Goal: Communication & Community: Answer question/provide support

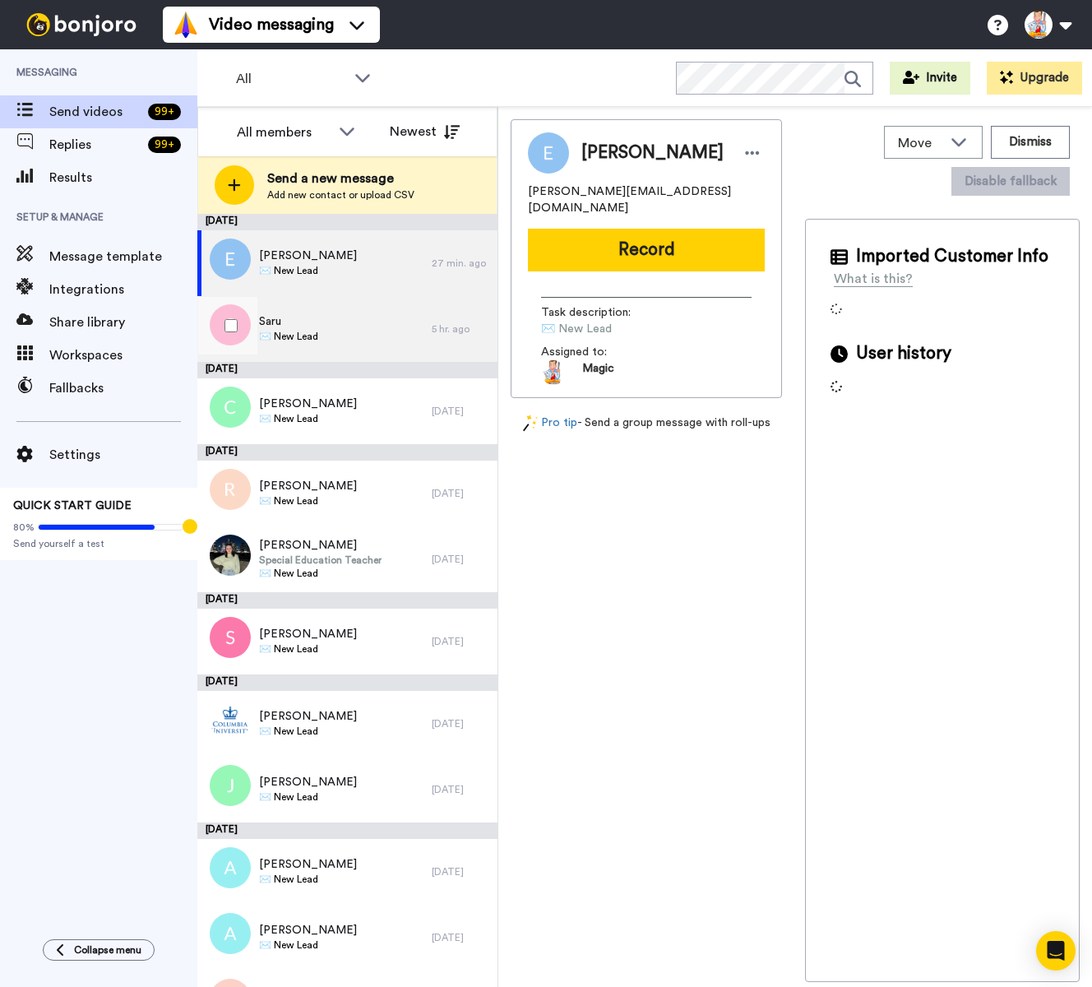
click at [345, 325] on div "Saru ✉️ New Lead" at bounding box center [314, 329] width 234 height 66
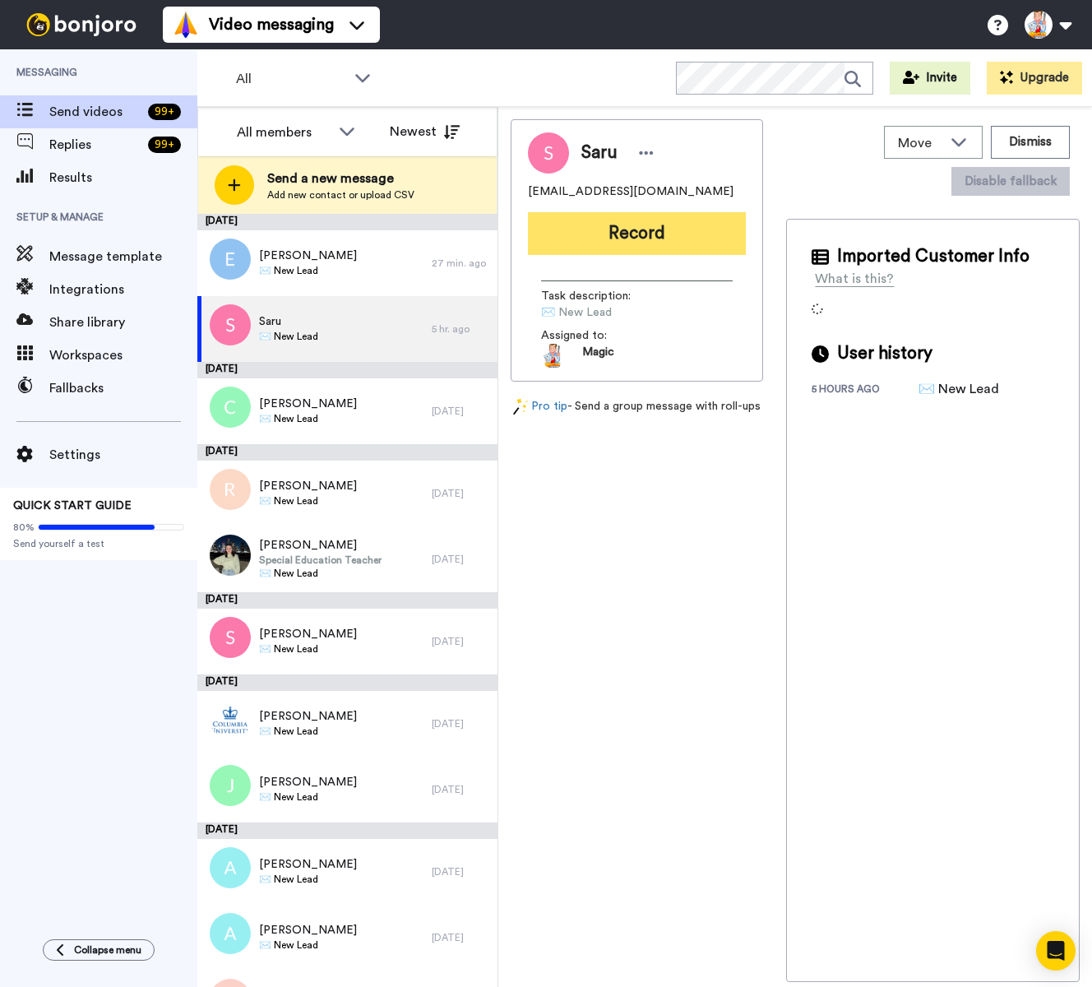
click at [617, 241] on button "Record" at bounding box center [637, 233] width 218 height 43
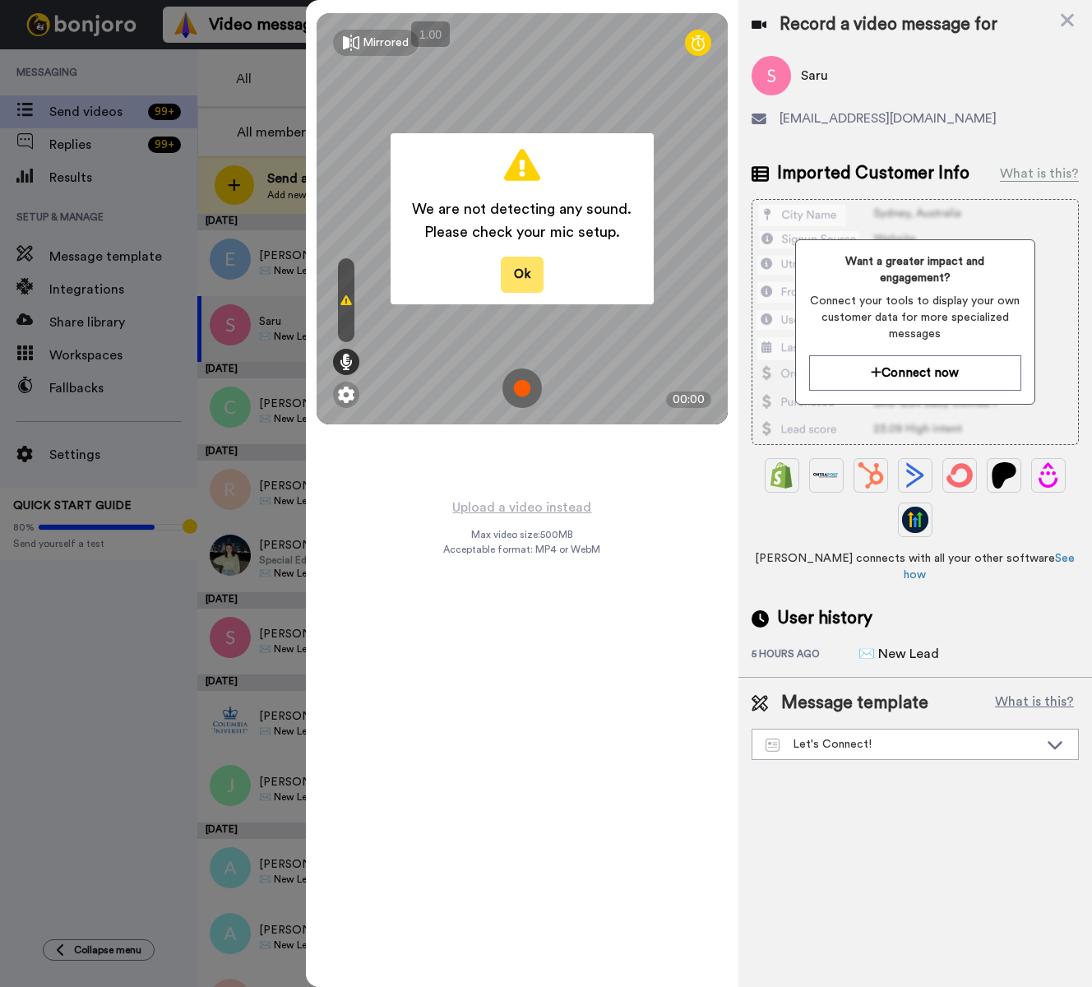
click at [525, 269] on button "Ok" at bounding box center [522, 274] width 43 height 35
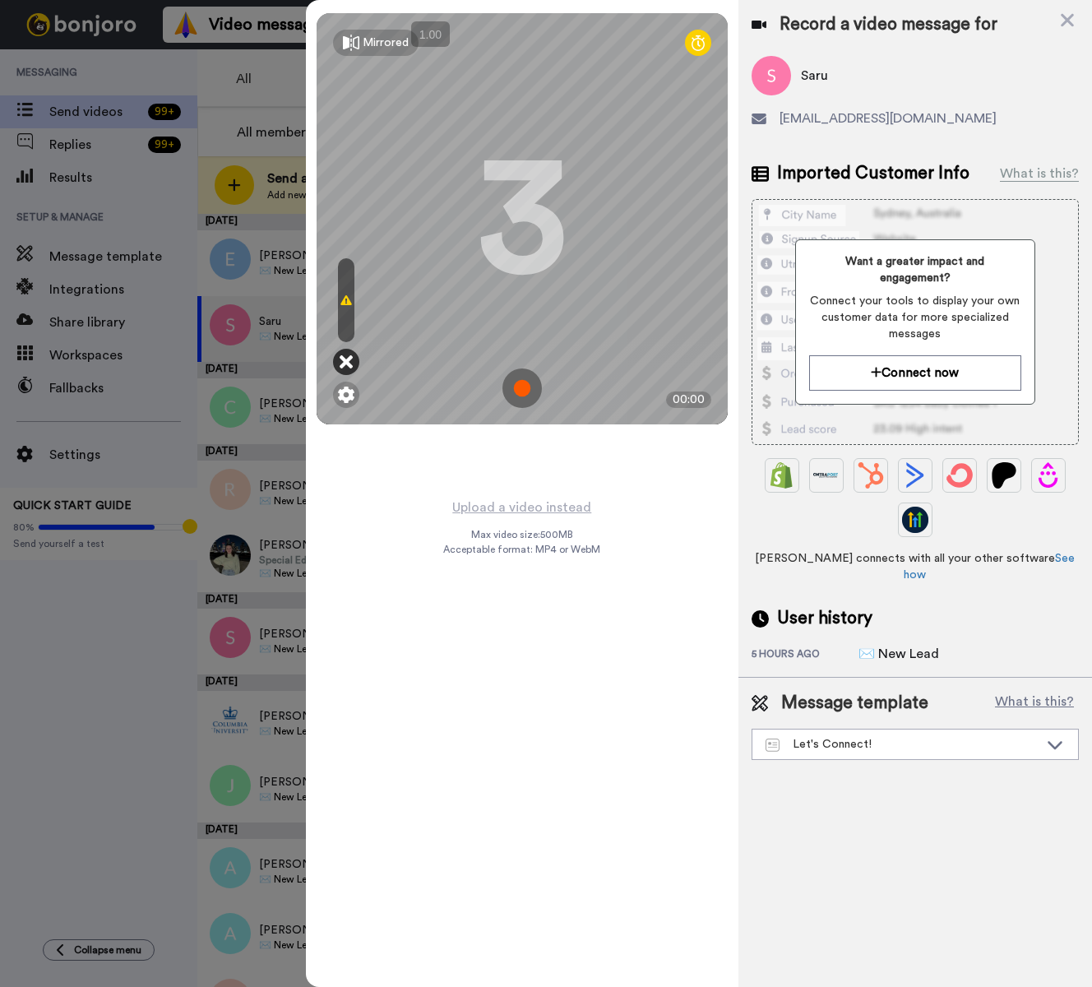
click at [352, 361] on icon at bounding box center [346, 362] width 13 height 16
click at [348, 395] on img at bounding box center [346, 394] width 16 height 16
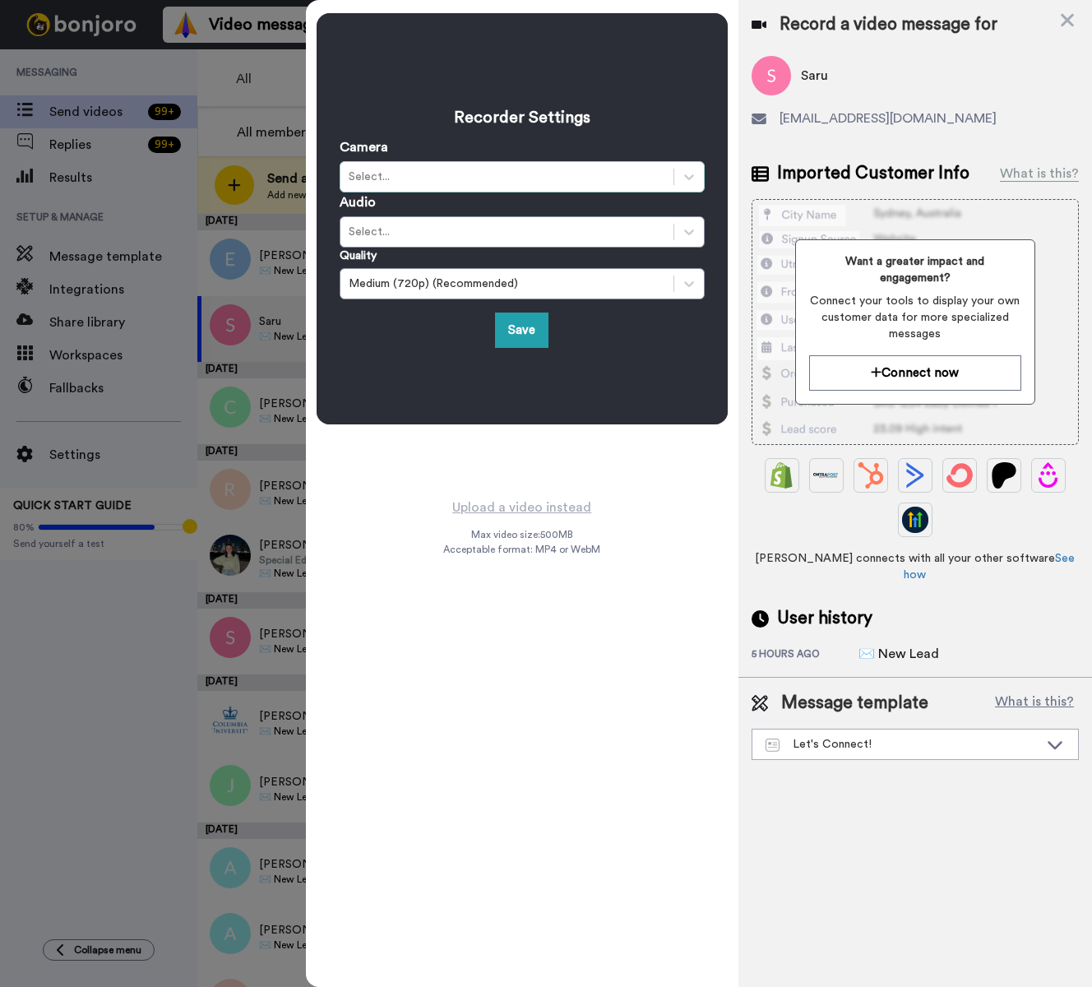
click at [462, 170] on div "Select..." at bounding box center [507, 177] width 317 height 16
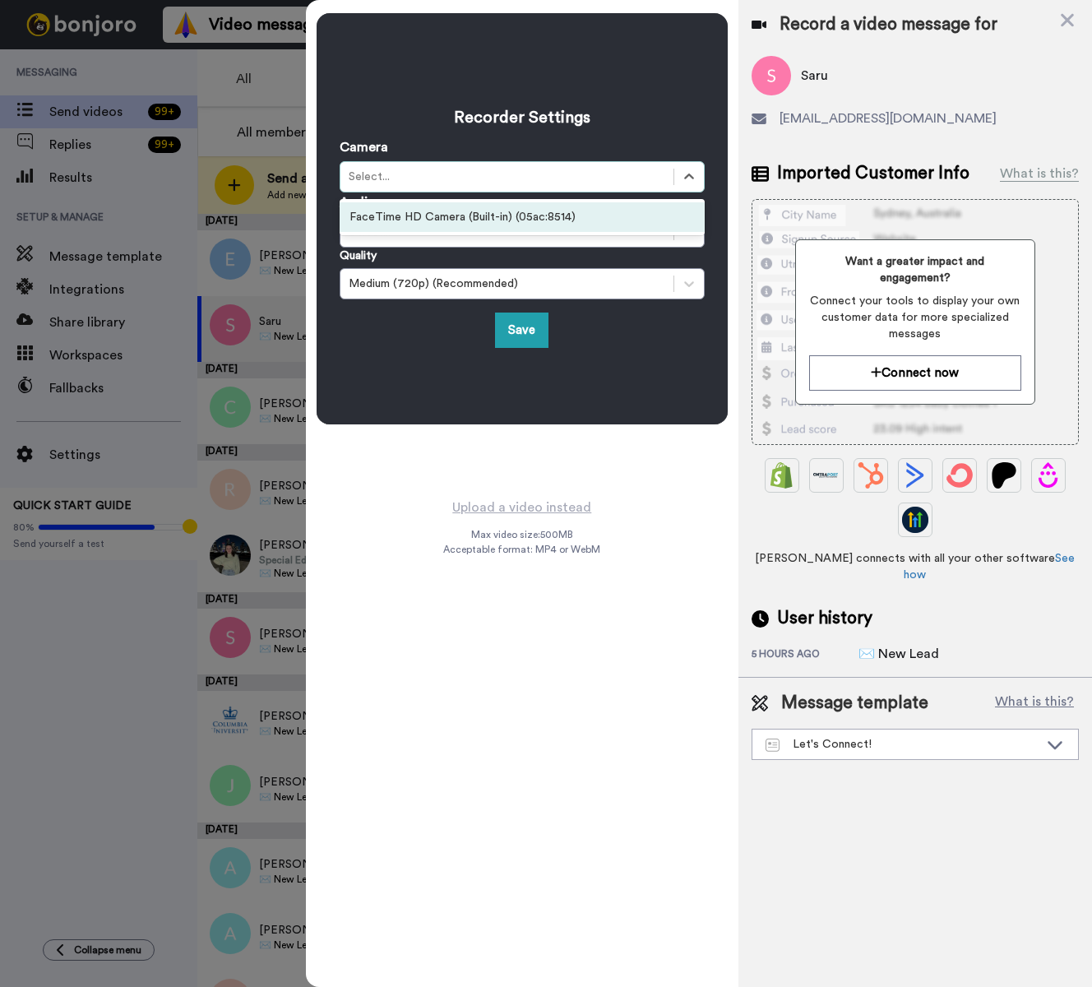
click at [463, 218] on div "FaceTime HD Camera (Built-in) (05ac:8514)" at bounding box center [522, 217] width 365 height 30
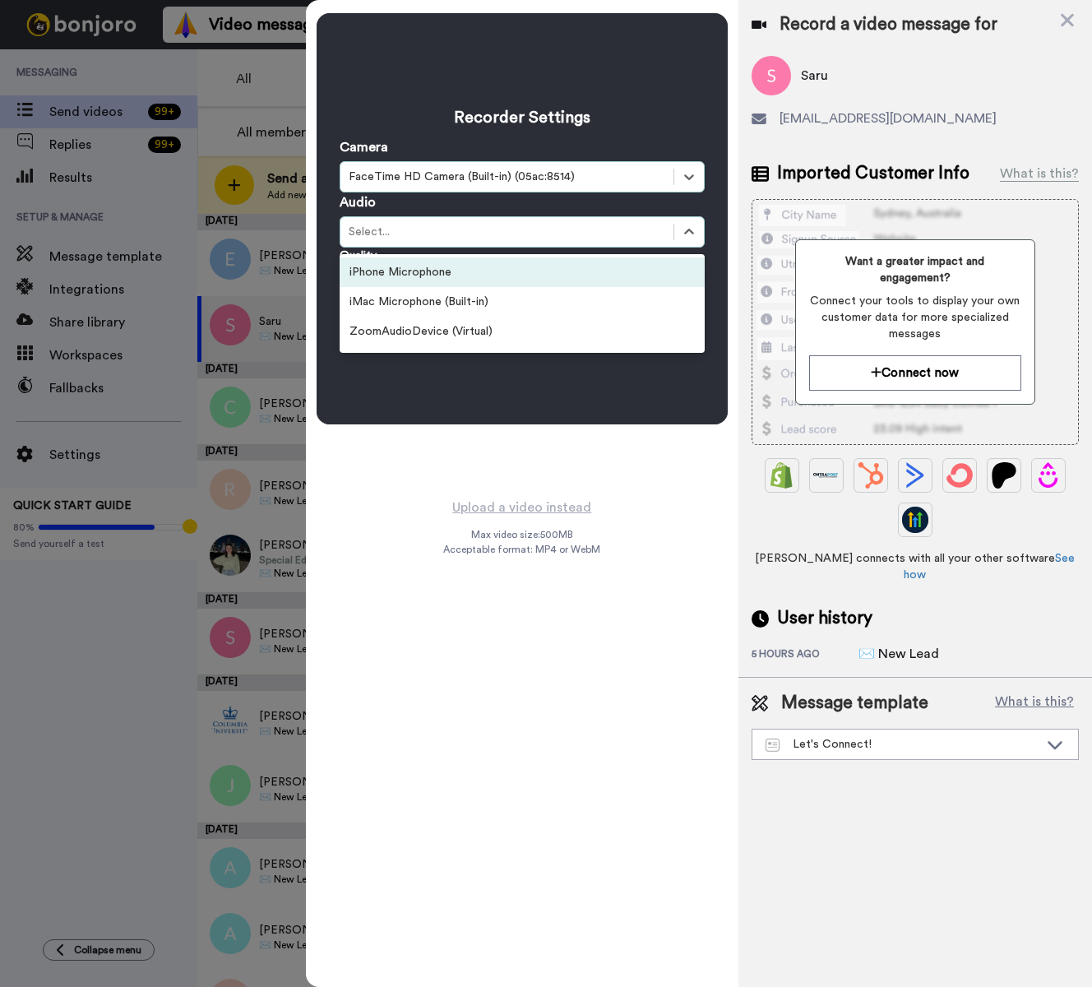
click at [502, 229] on div "Select..." at bounding box center [507, 232] width 317 height 16
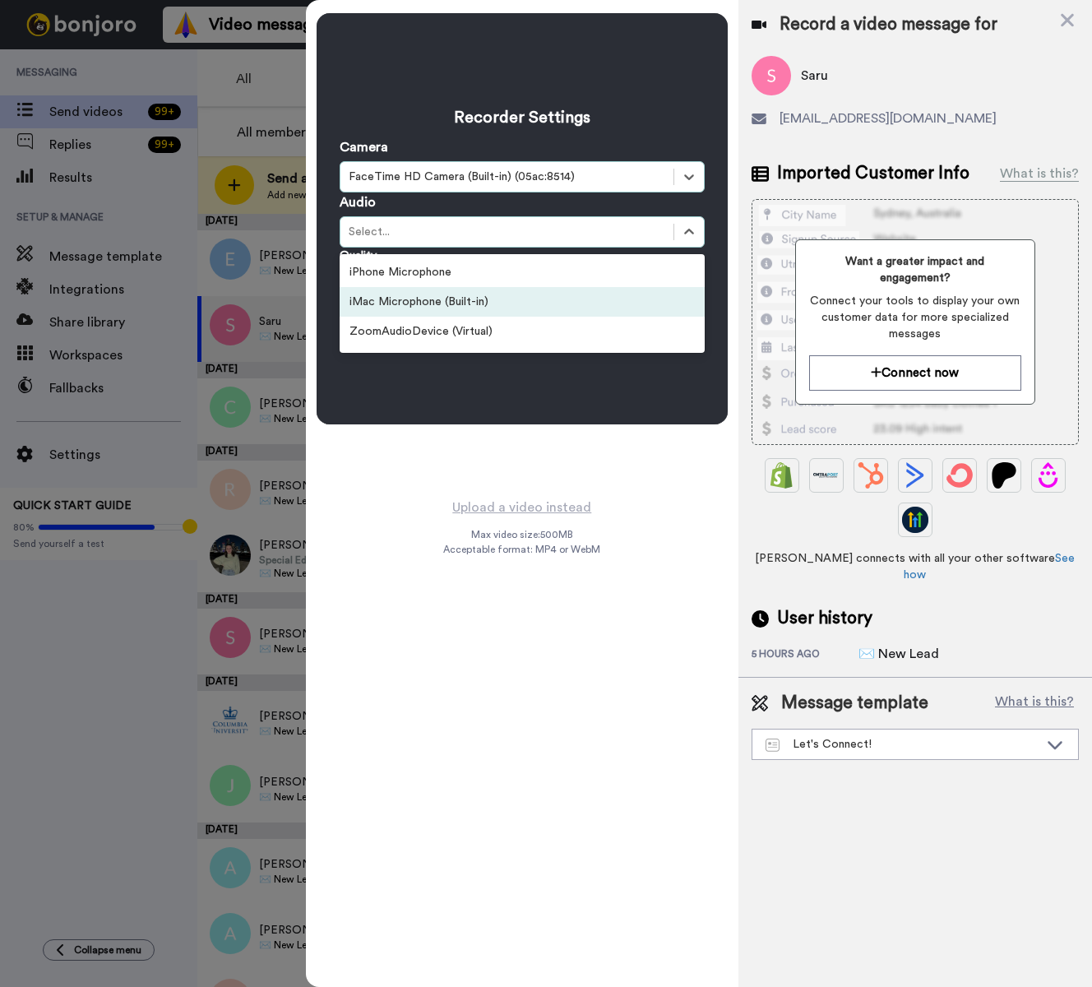
click at [492, 300] on div "iMac Microphone (Built-in)" at bounding box center [522, 302] width 365 height 30
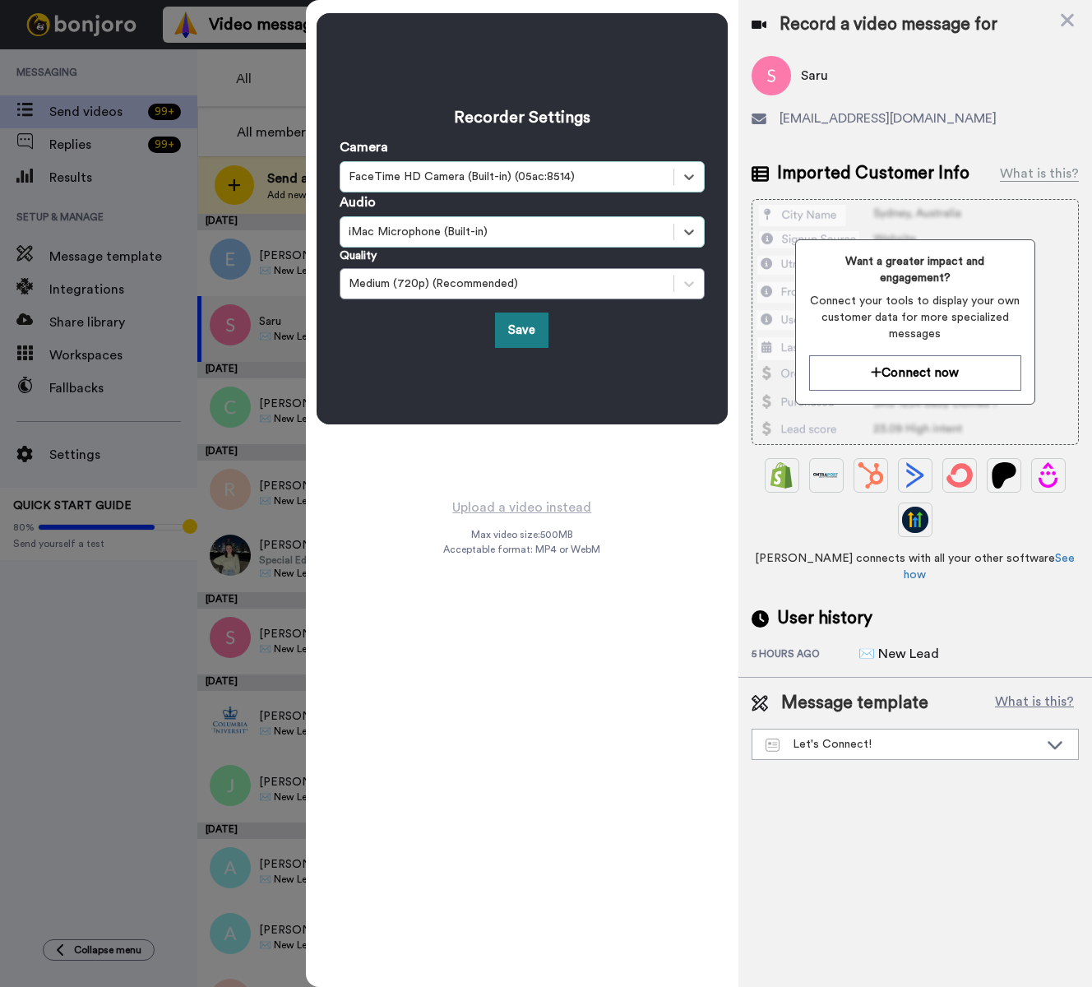
click at [527, 335] on button "Save" at bounding box center [521, 329] width 53 height 35
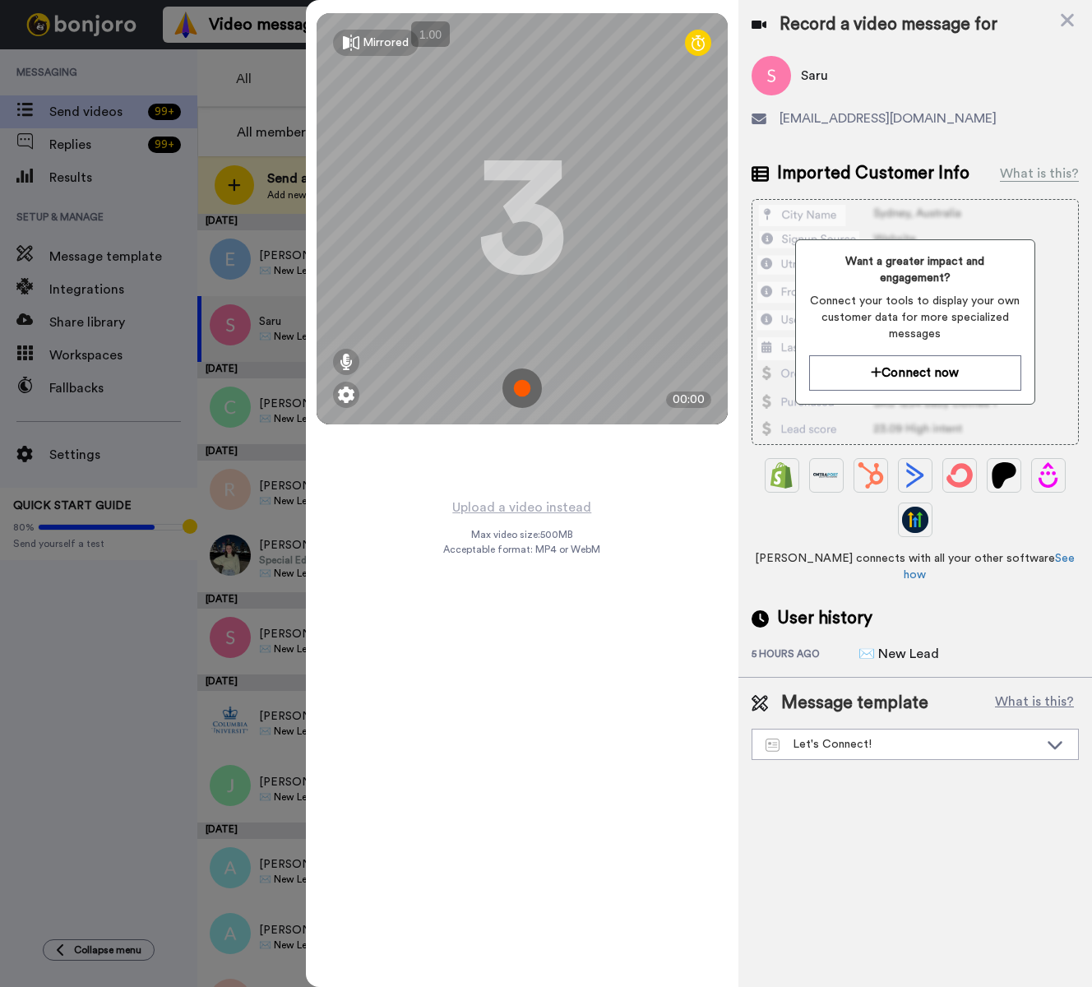
click at [520, 387] on img at bounding box center [521, 387] width 39 height 39
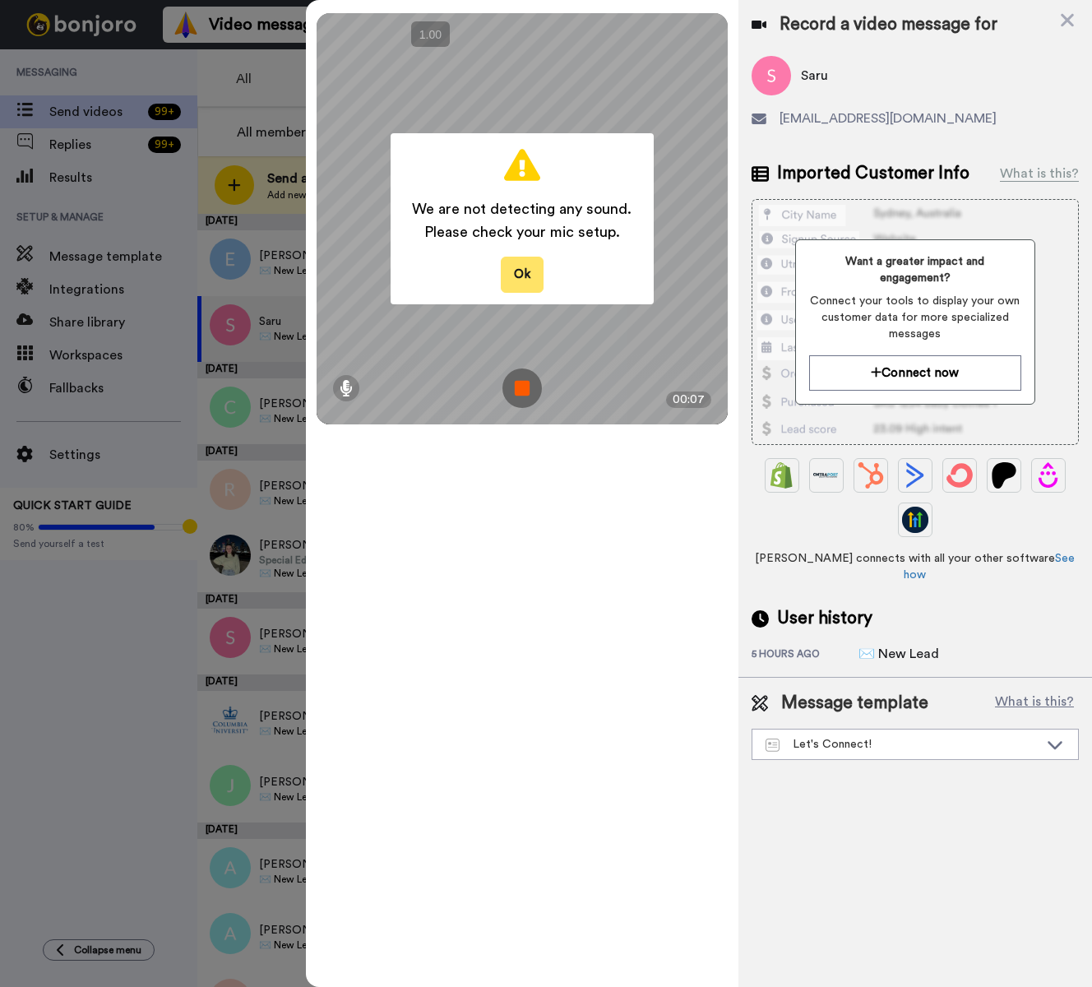
click at [510, 282] on button "Ok" at bounding box center [522, 274] width 43 height 35
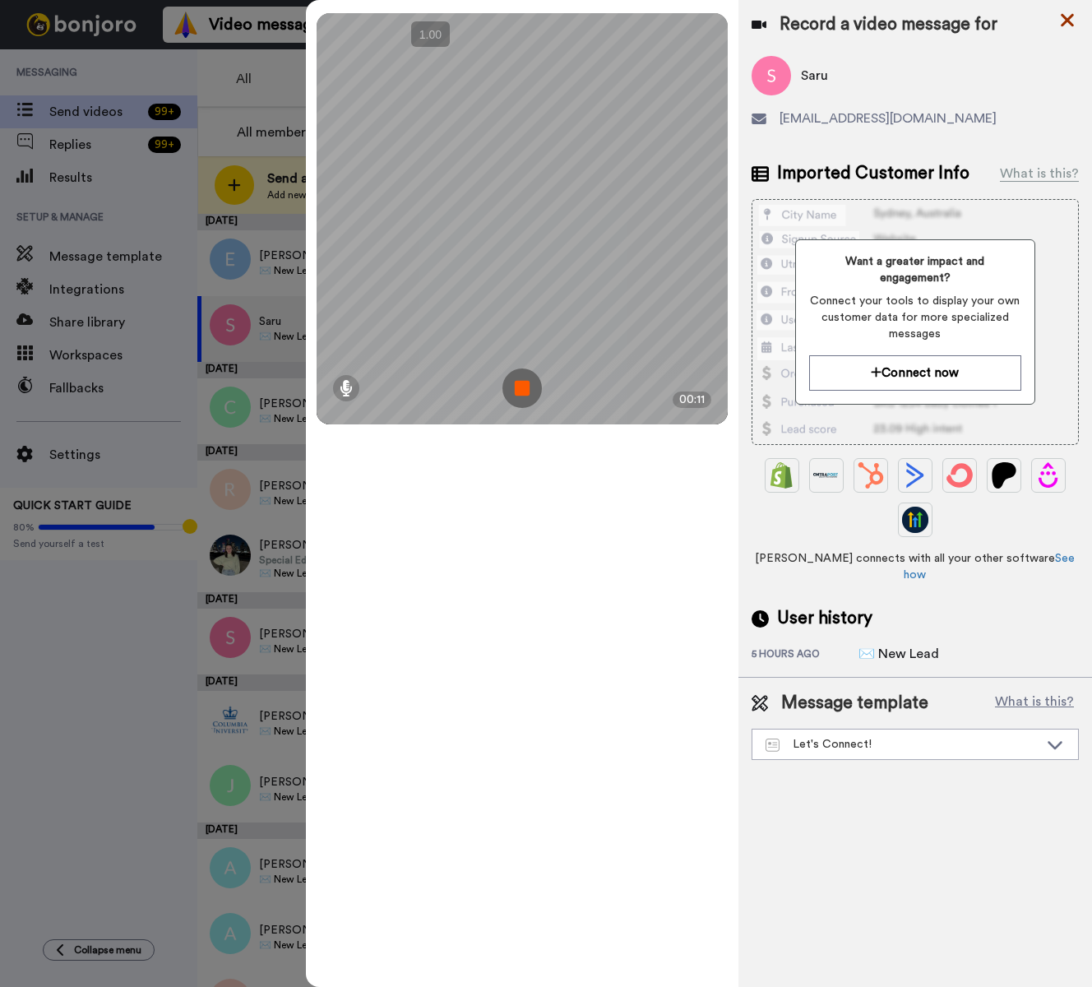
click at [1067, 21] on icon at bounding box center [1067, 20] width 13 height 13
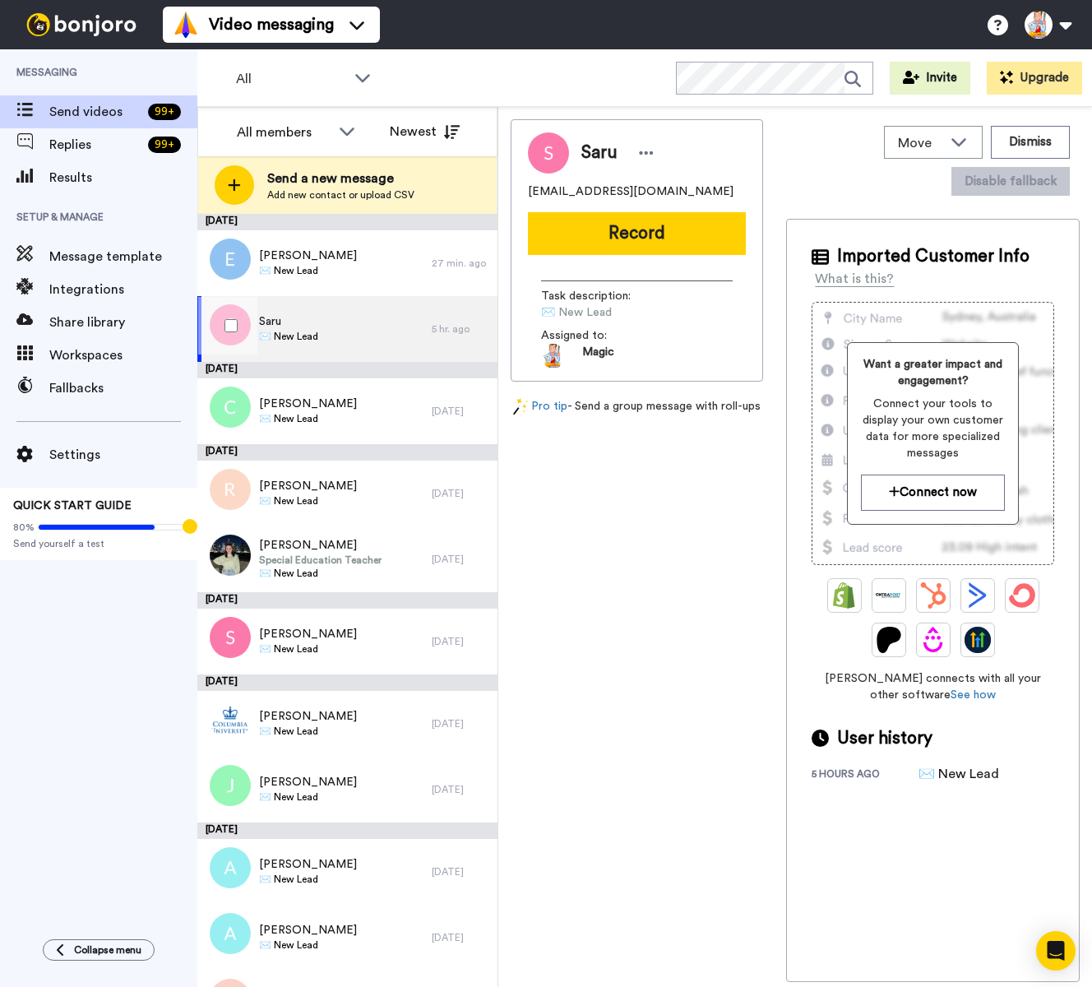
click at [360, 332] on div "Saru ✉️ New Lead" at bounding box center [314, 329] width 234 height 66
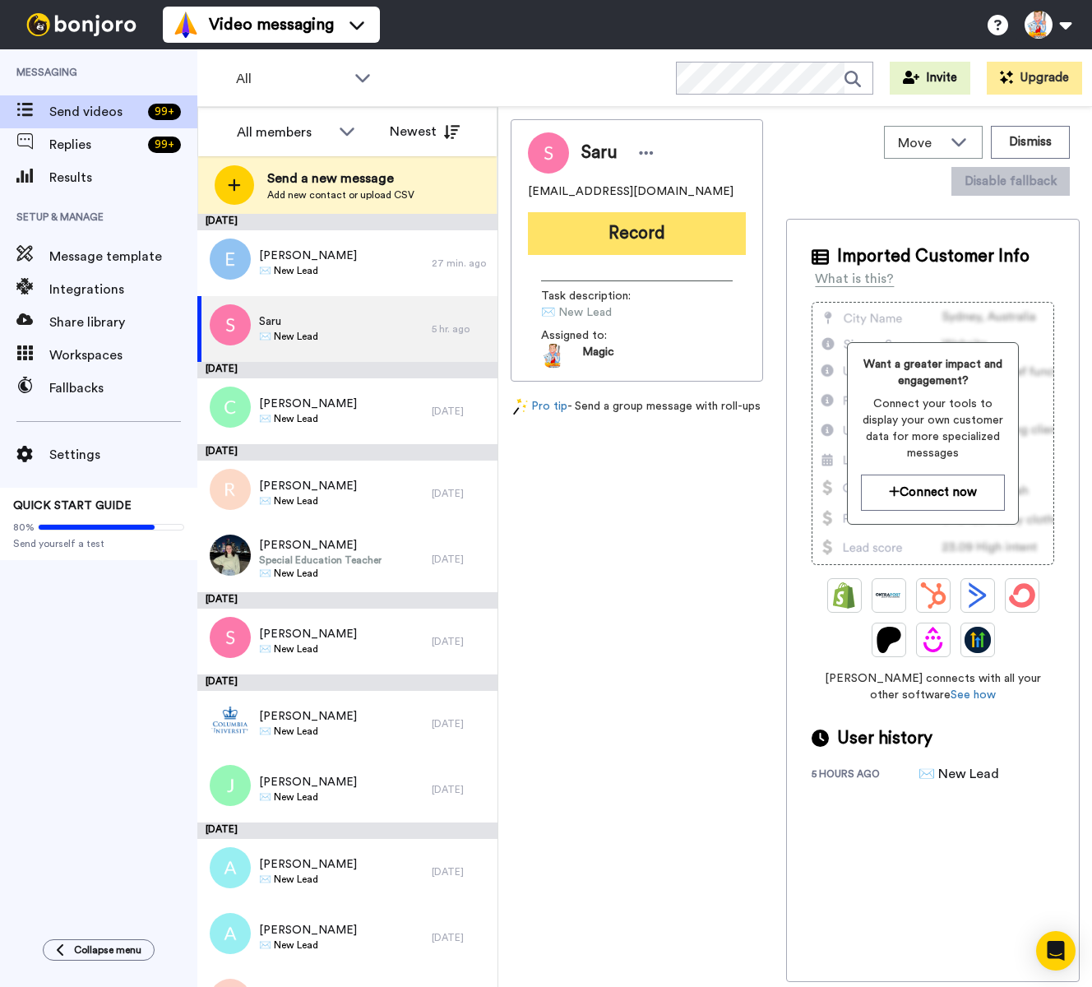
click at [622, 229] on button "Record" at bounding box center [637, 233] width 218 height 43
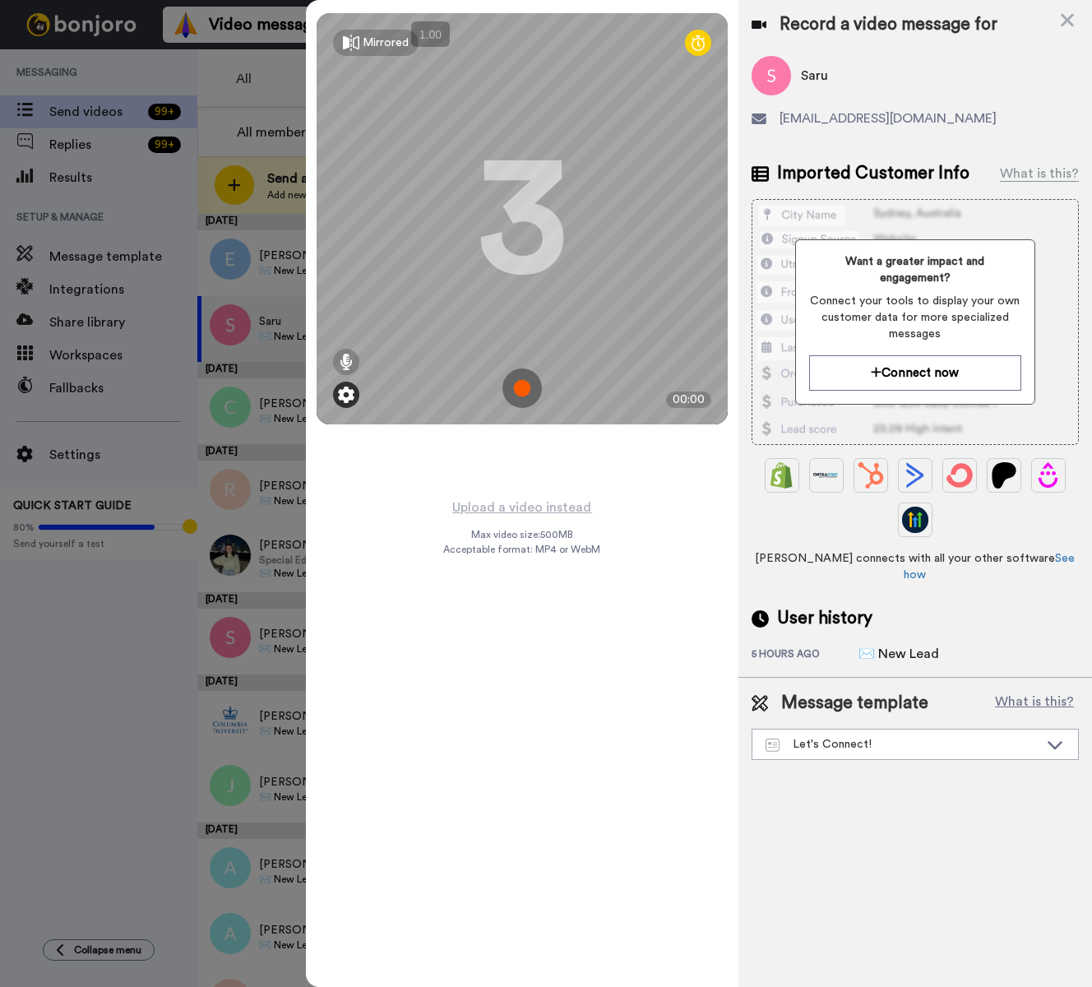
click at [344, 399] on img at bounding box center [346, 394] width 16 height 16
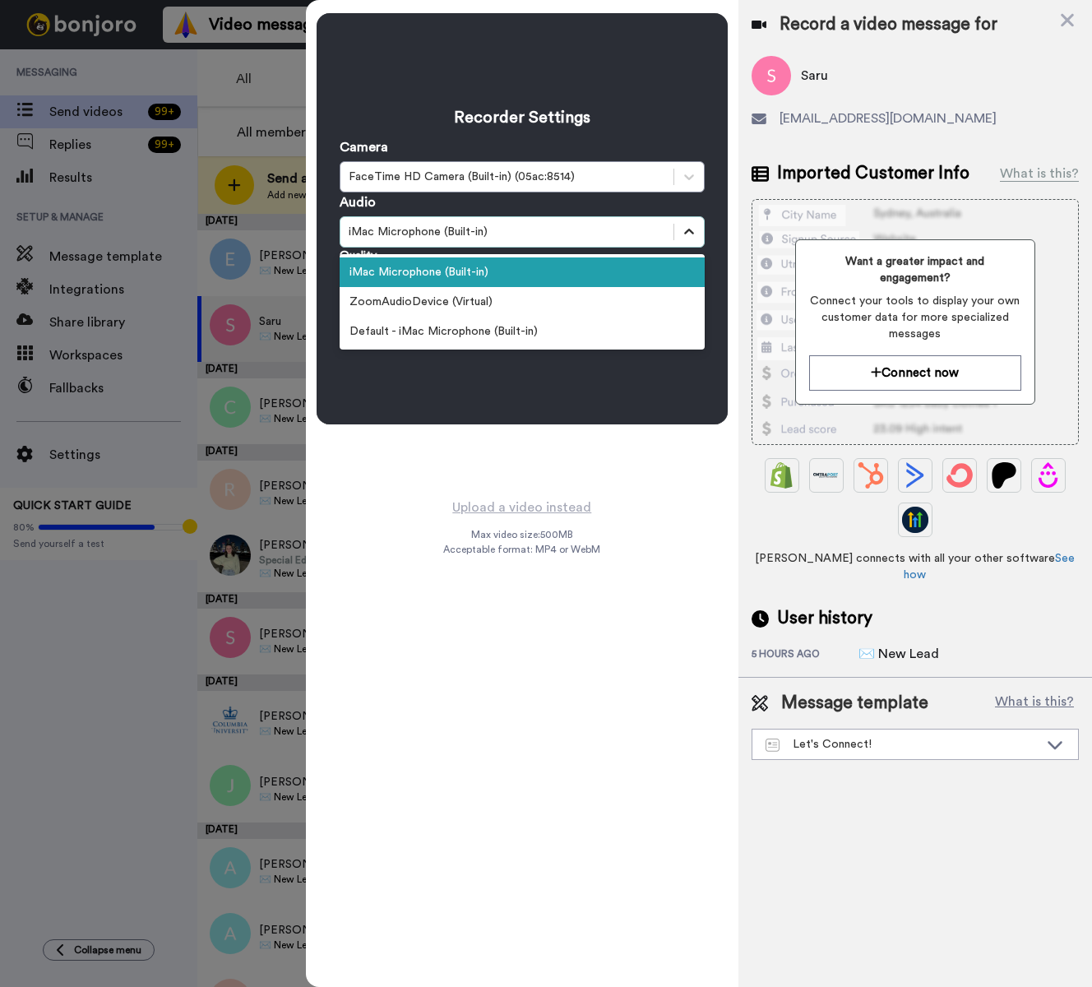
click at [690, 230] on icon at bounding box center [689, 232] width 16 height 16
click at [575, 326] on div "Default - iMac Microphone (Built-in)" at bounding box center [522, 332] width 365 height 30
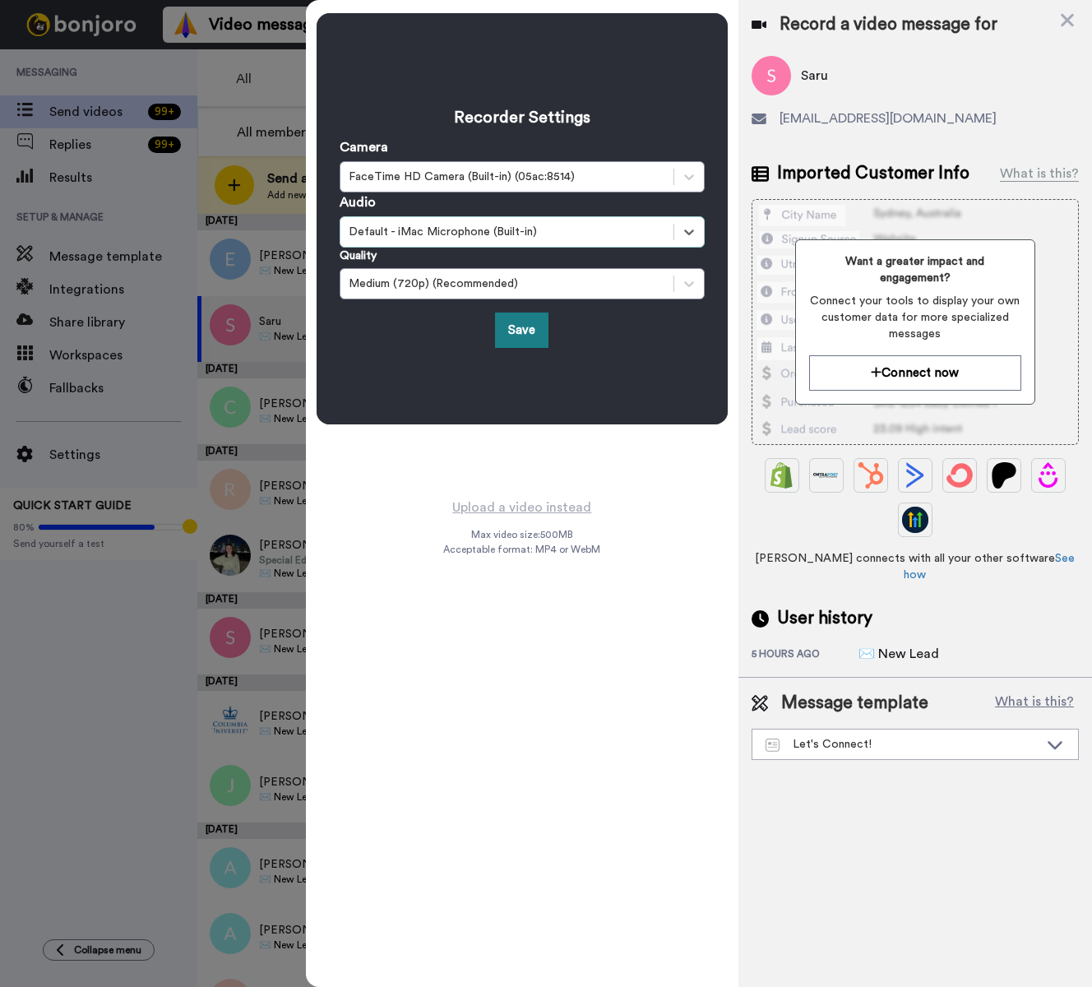
click at [529, 330] on button "Save" at bounding box center [521, 329] width 53 height 35
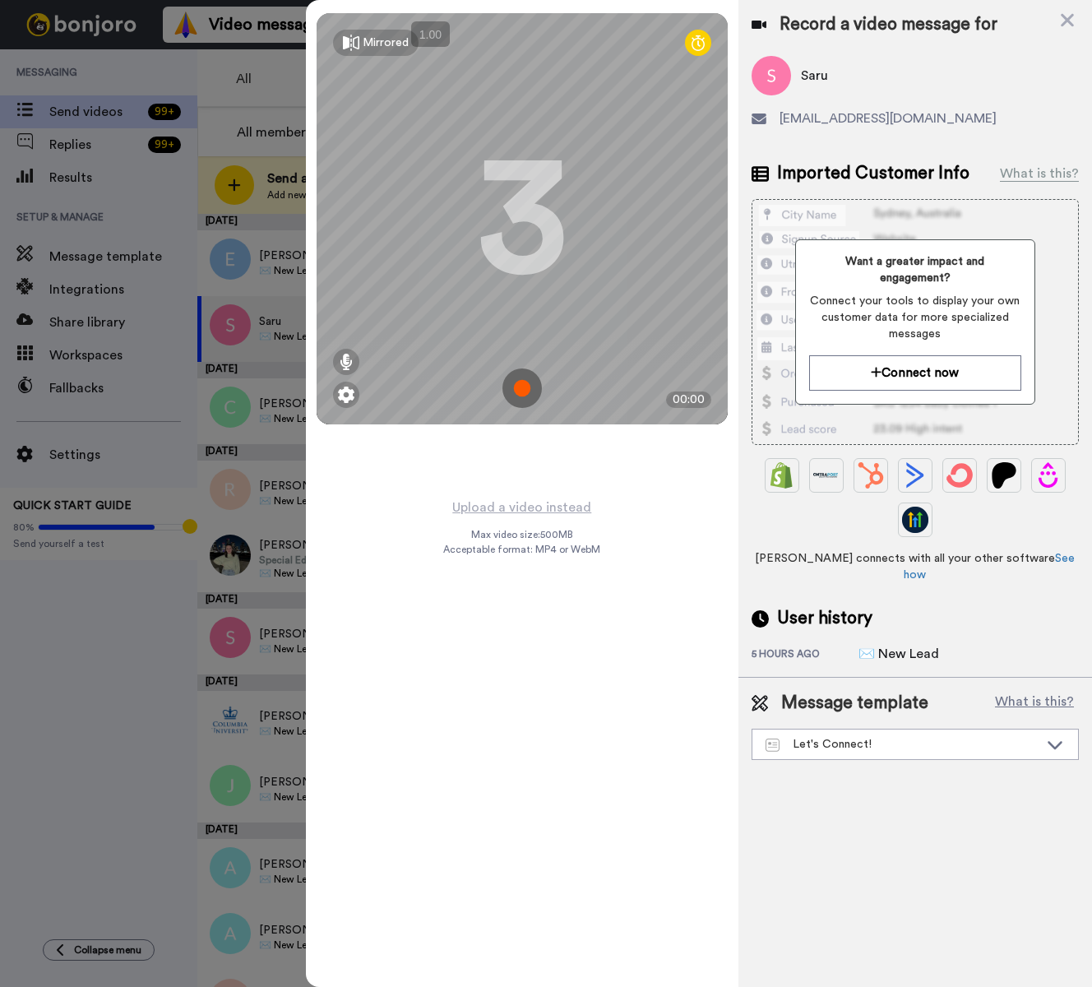
click at [519, 390] on img at bounding box center [521, 387] width 39 height 39
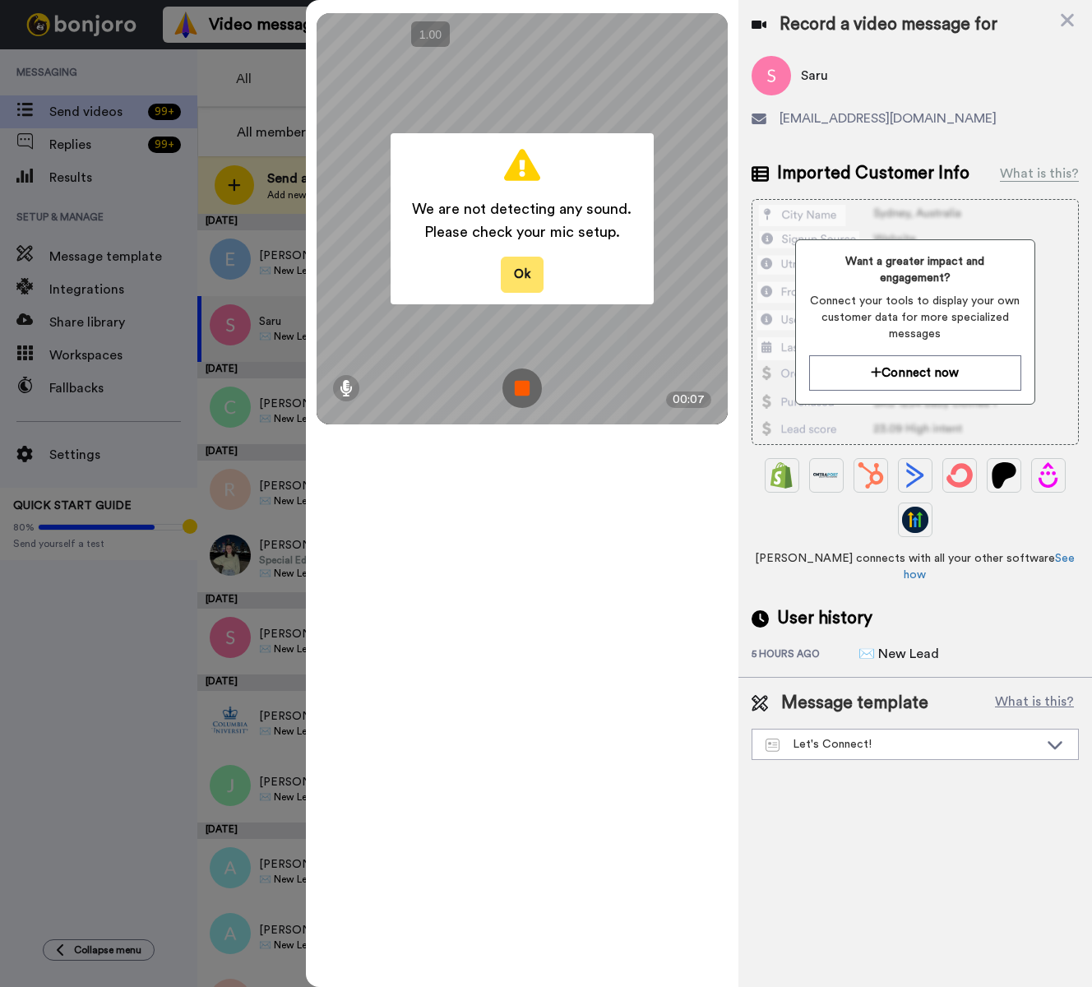
click at [531, 273] on button "Ok" at bounding box center [522, 274] width 43 height 35
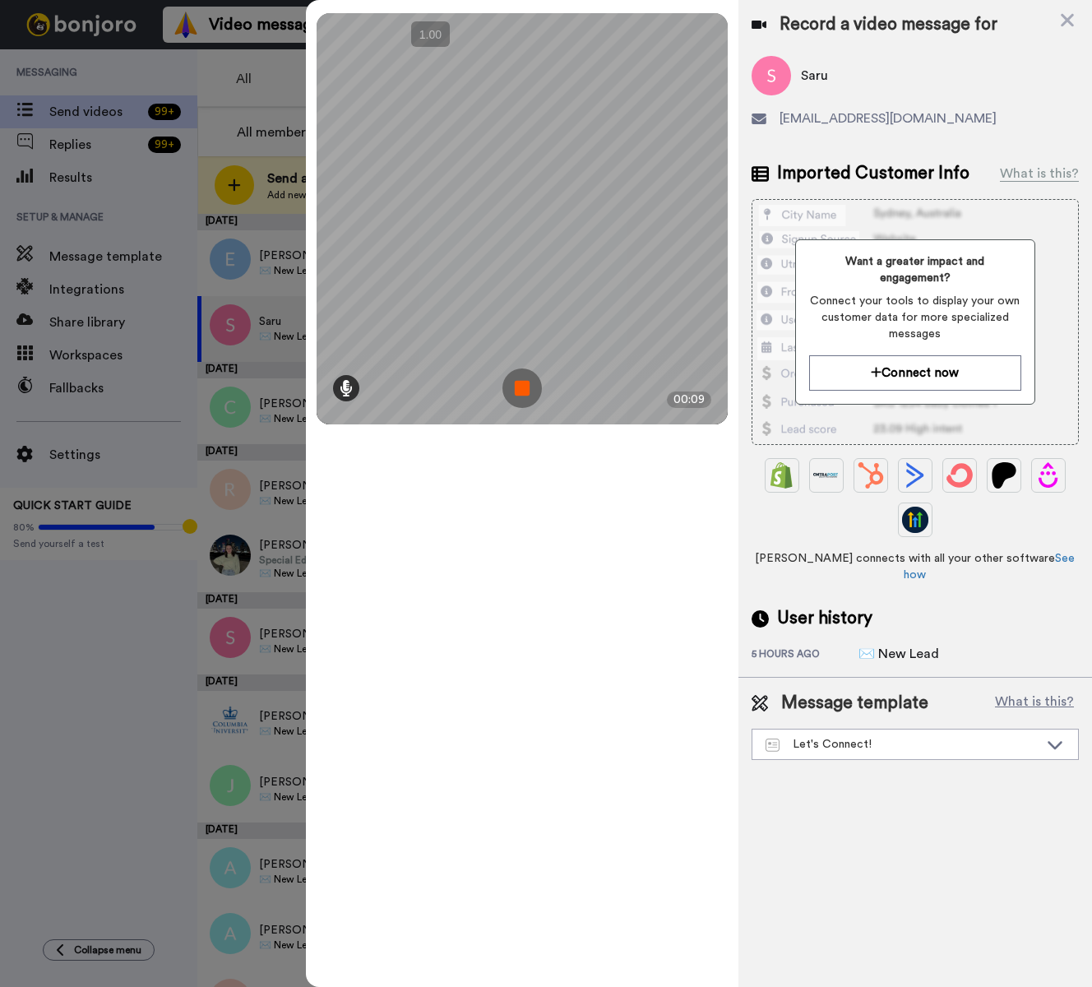
click at [344, 386] on icon at bounding box center [346, 388] width 13 height 16
click at [520, 387] on img at bounding box center [521, 387] width 39 height 39
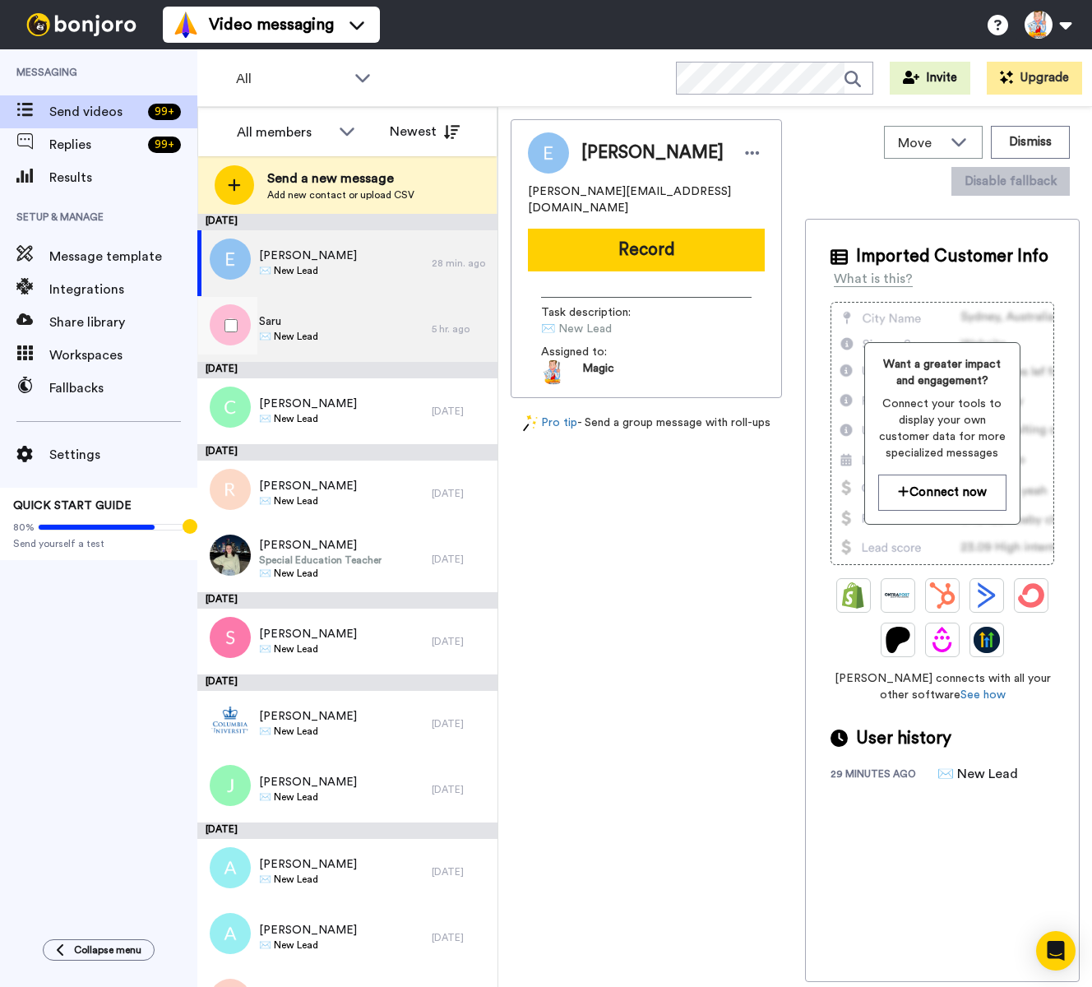
click at [312, 342] on span "✉️ New Lead" at bounding box center [288, 336] width 59 height 13
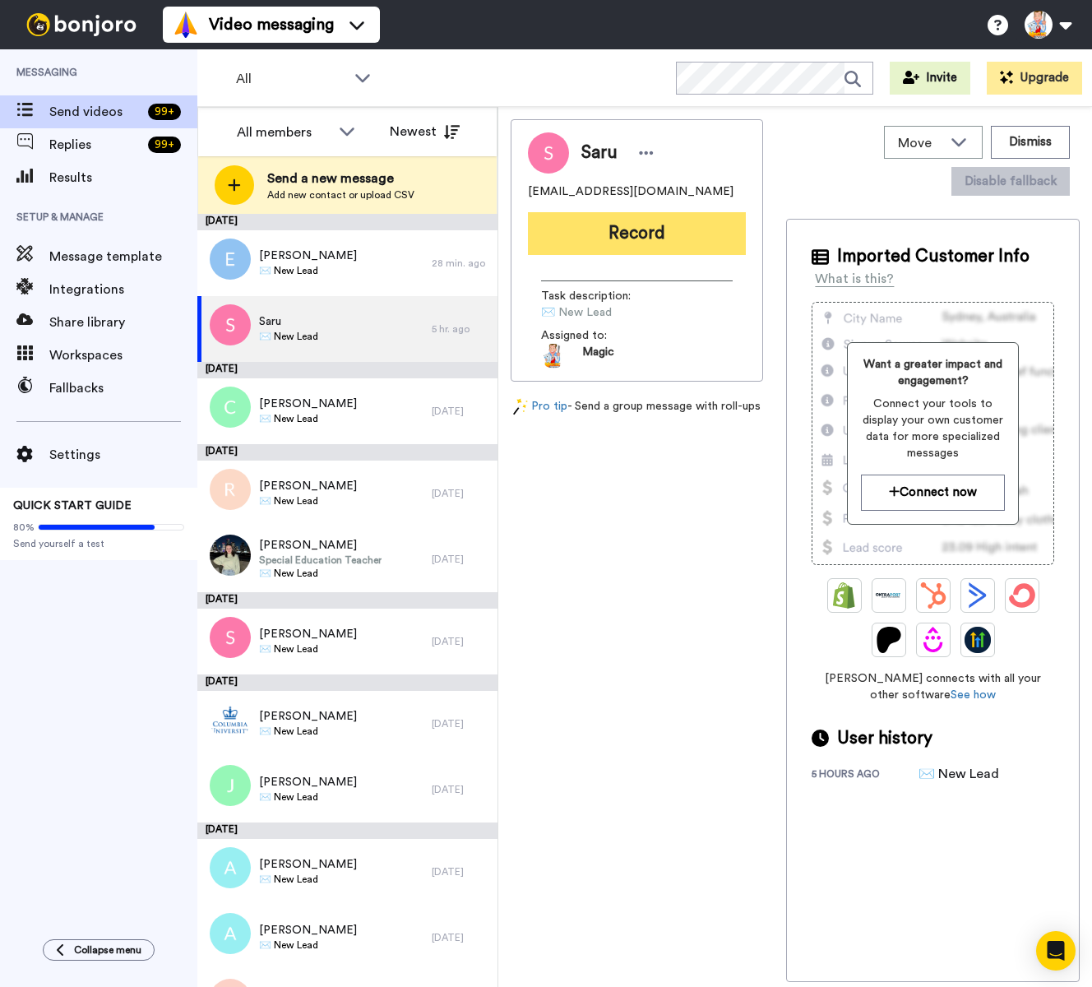
click at [629, 243] on button "Record" at bounding box center [637, 233] width 218 height 43
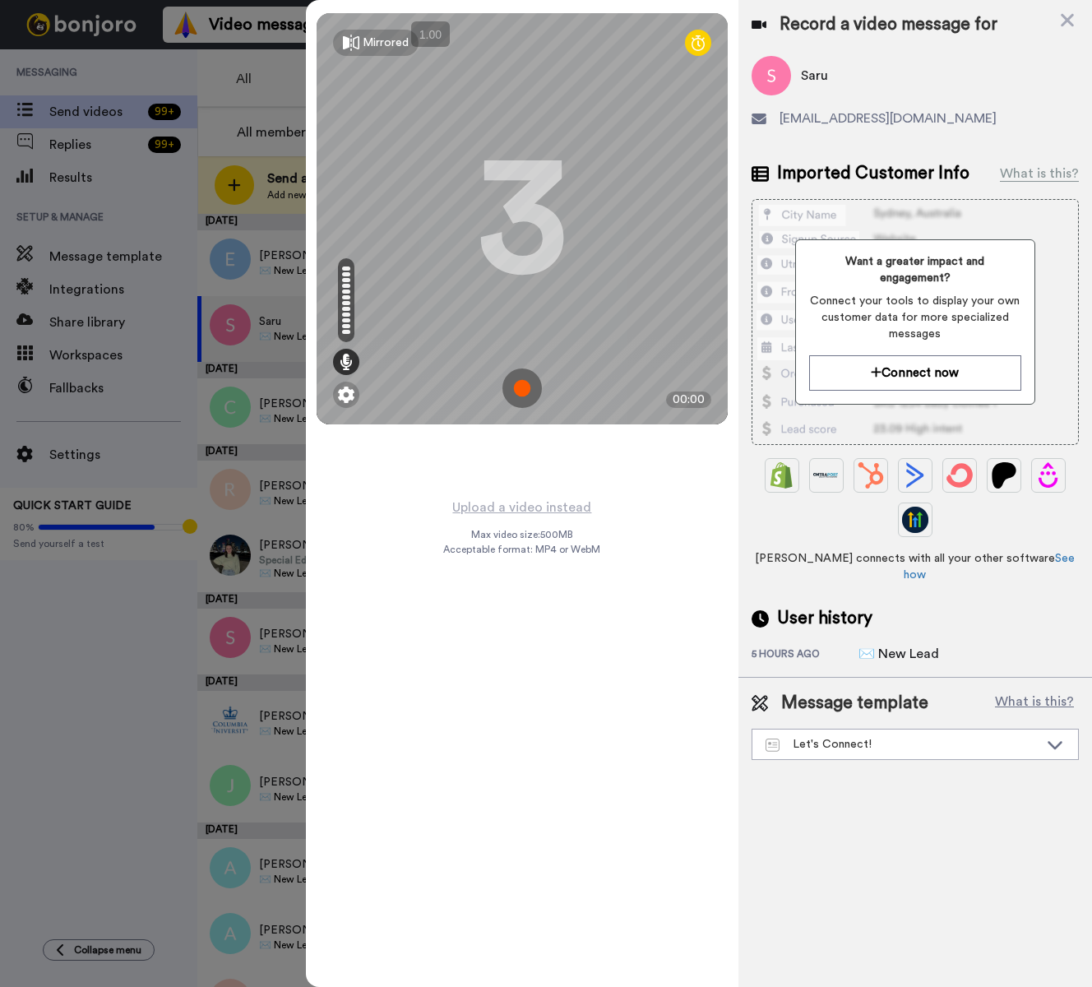
click at [520, 387] on img at bounding box center [521, 387] width 39 height 39
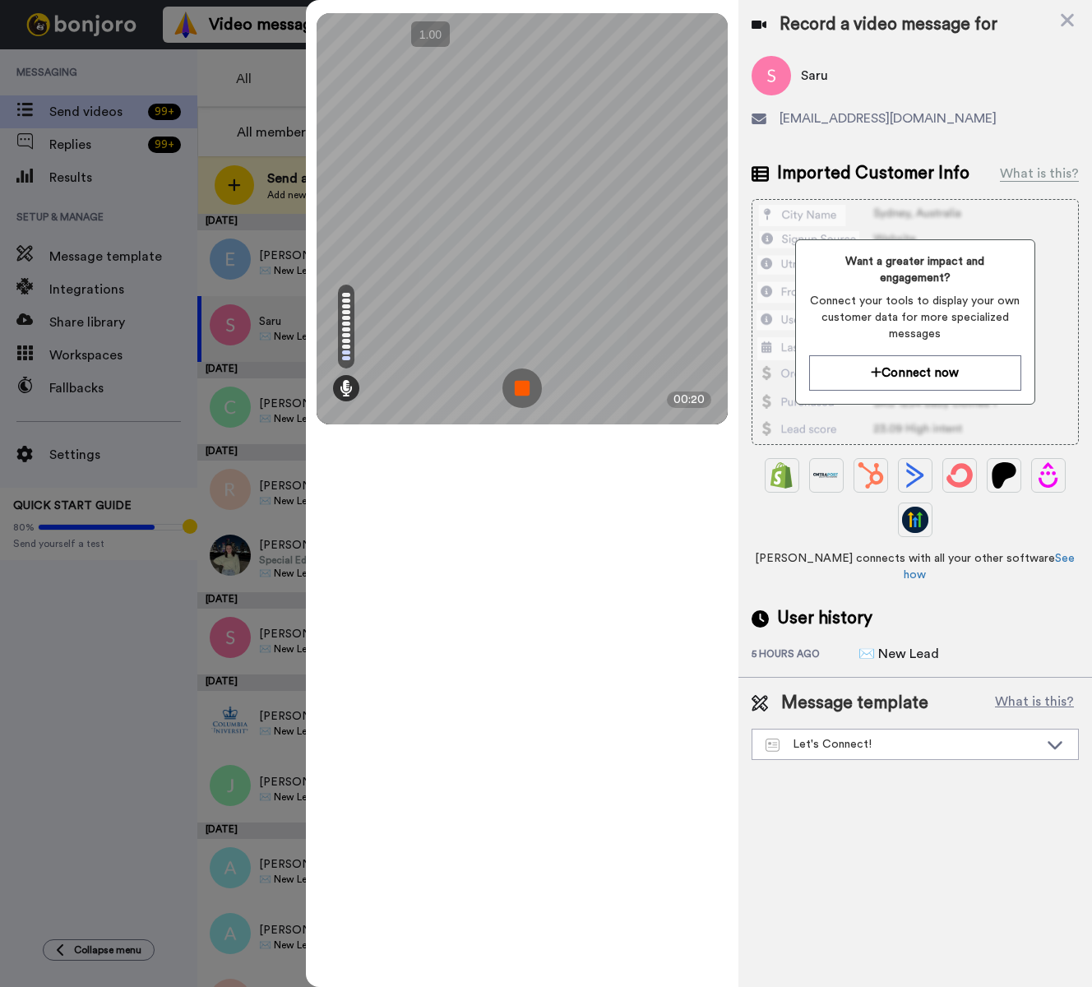
click at [520, 387] on img at bounding box center [521, 387] width 39 height 39
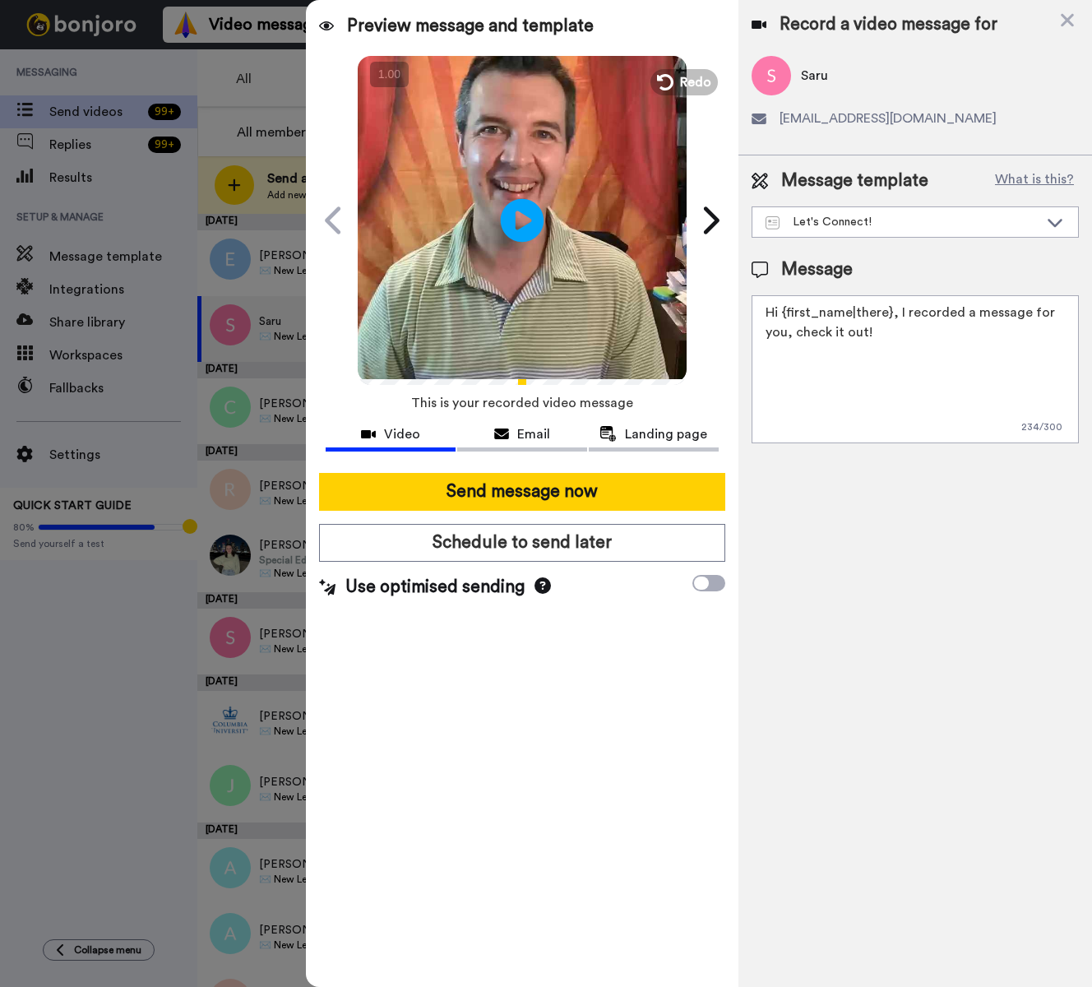
click at [528, 212] on icon at bounding box center [523, 220] width 44 height 44
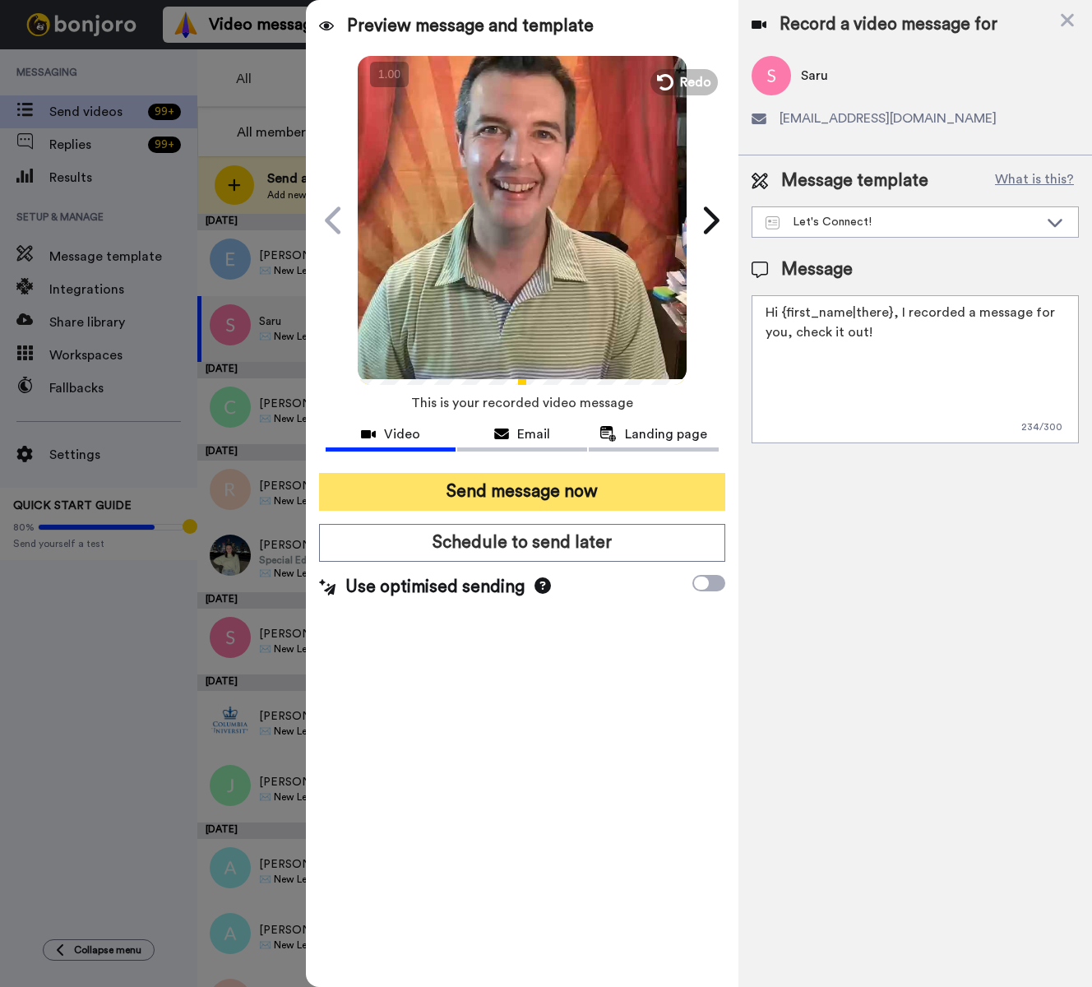
click at [615, 487] on button "Send message now" at bounding box center [522, 492] width 406 height 38
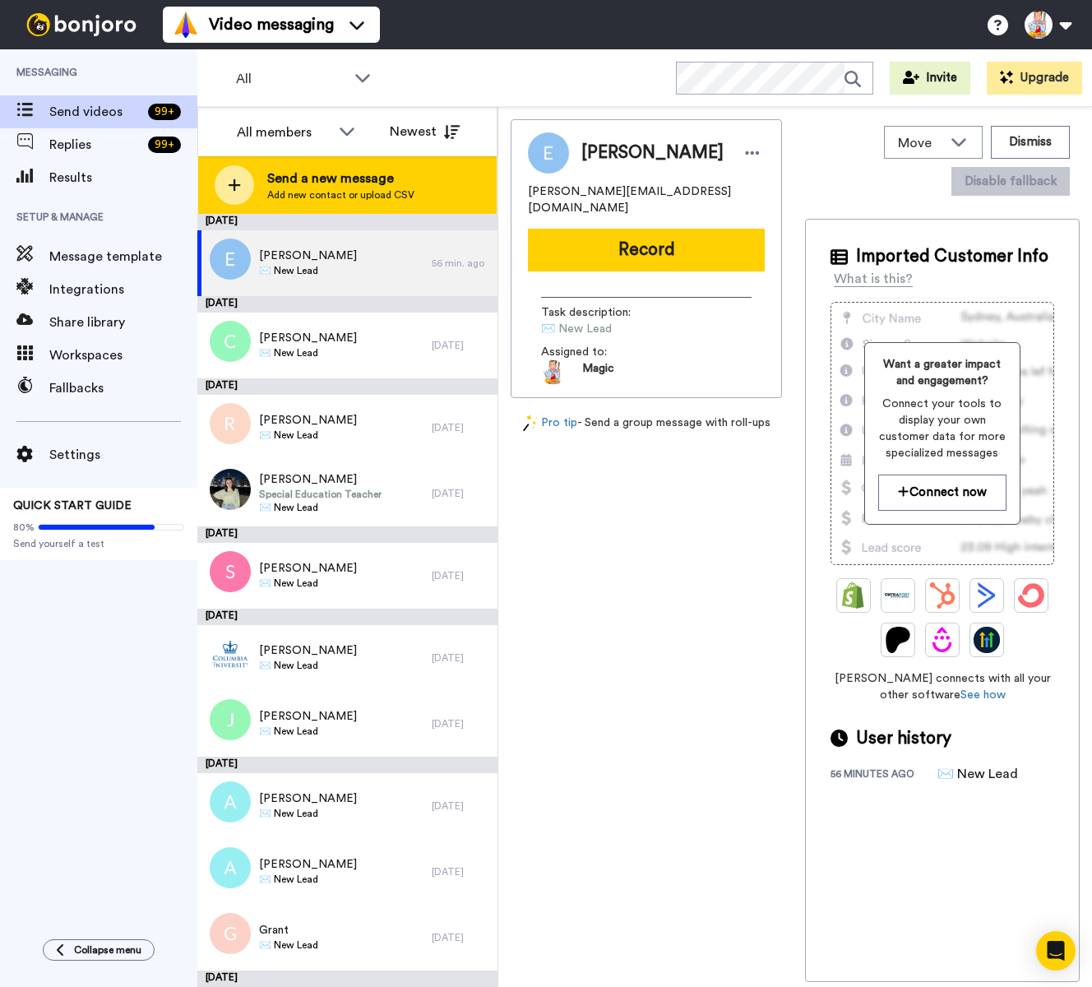
click at [328, 181] on span "Send a new message" at bounding box center [340, 179] width 147 height 20
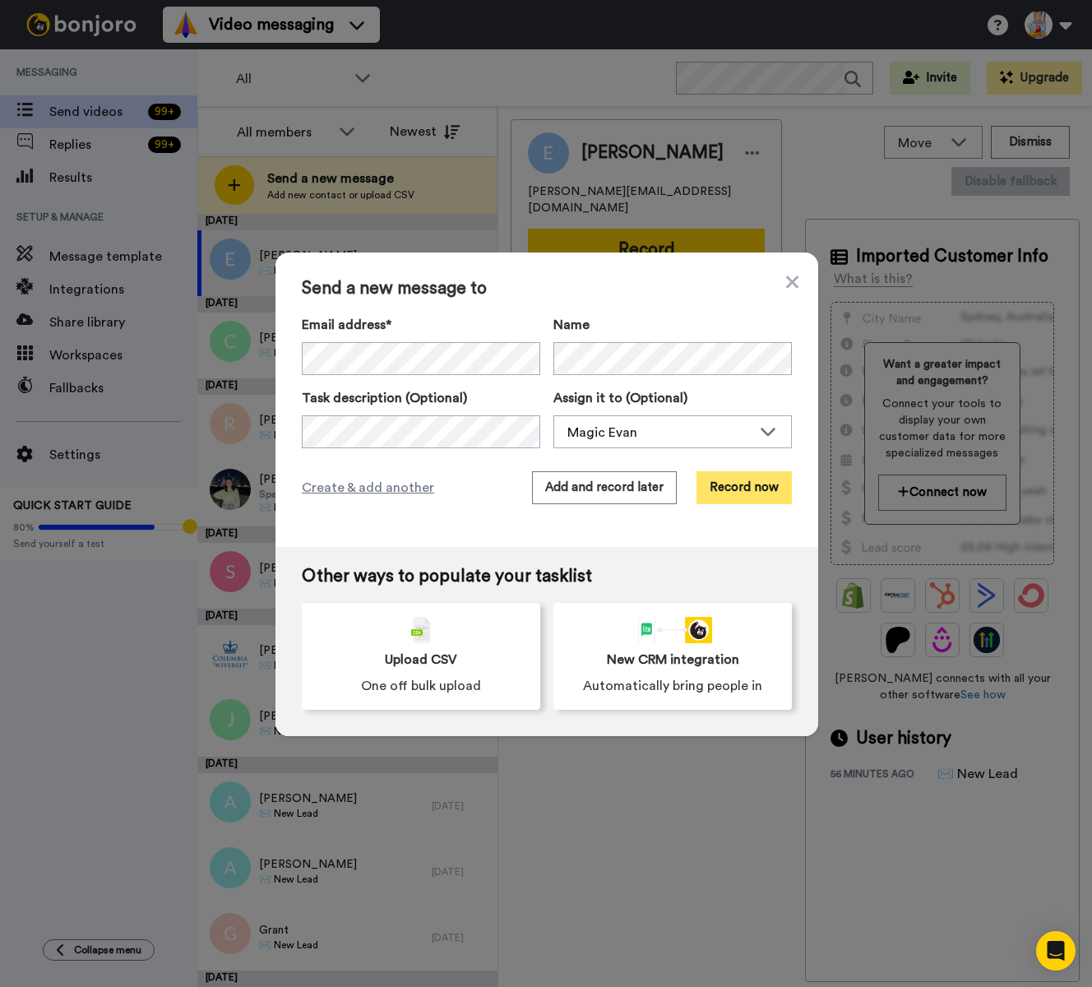
click at [716, 492] on button "Record now" at bounding box center [743, 487] width 95 height 33
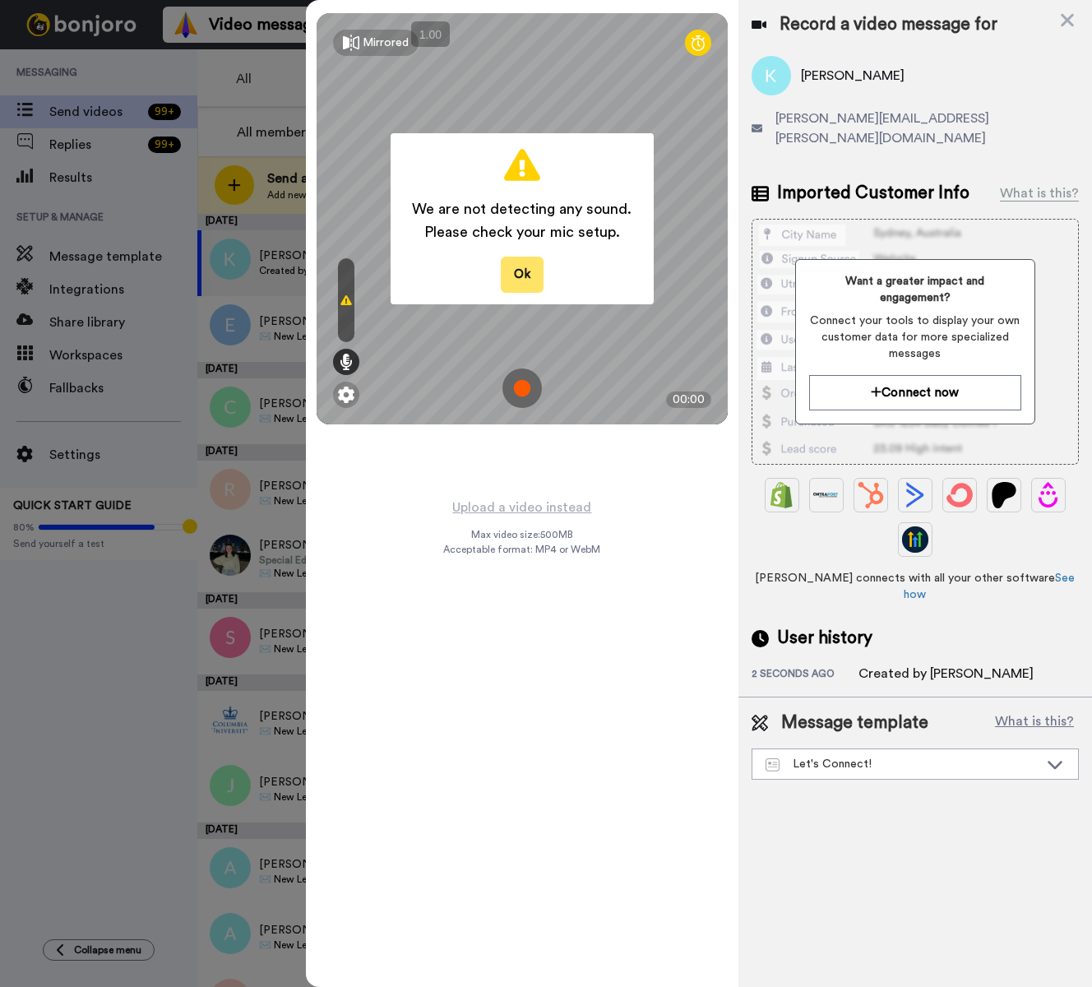
click at [515, 277] on button "Ok" at bounding box center [522, 274] width 43 height 35
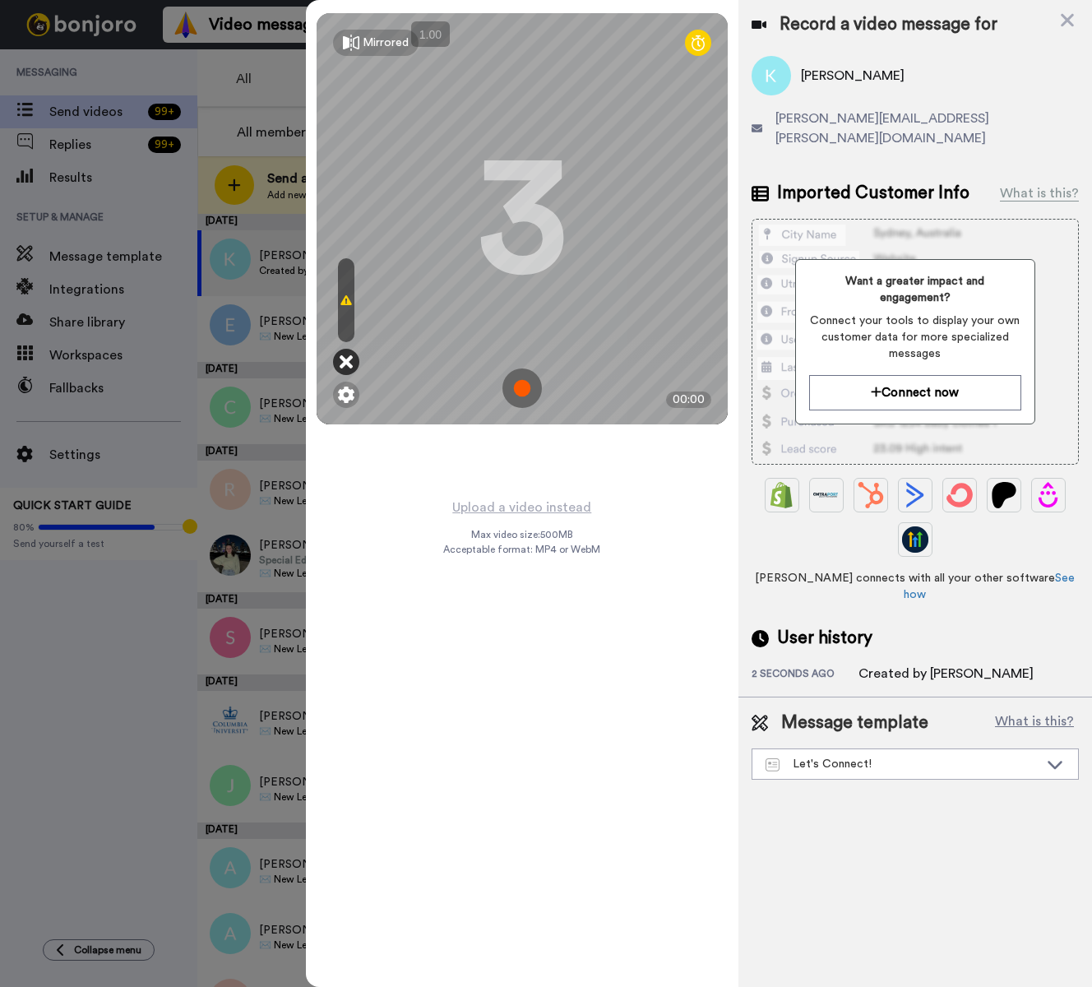
click at [346, 364] on icon at bounding box center [346, 362] width 13 height 16
click at [344, 400] on img at bounding box center [346, 394] width 16 height 16
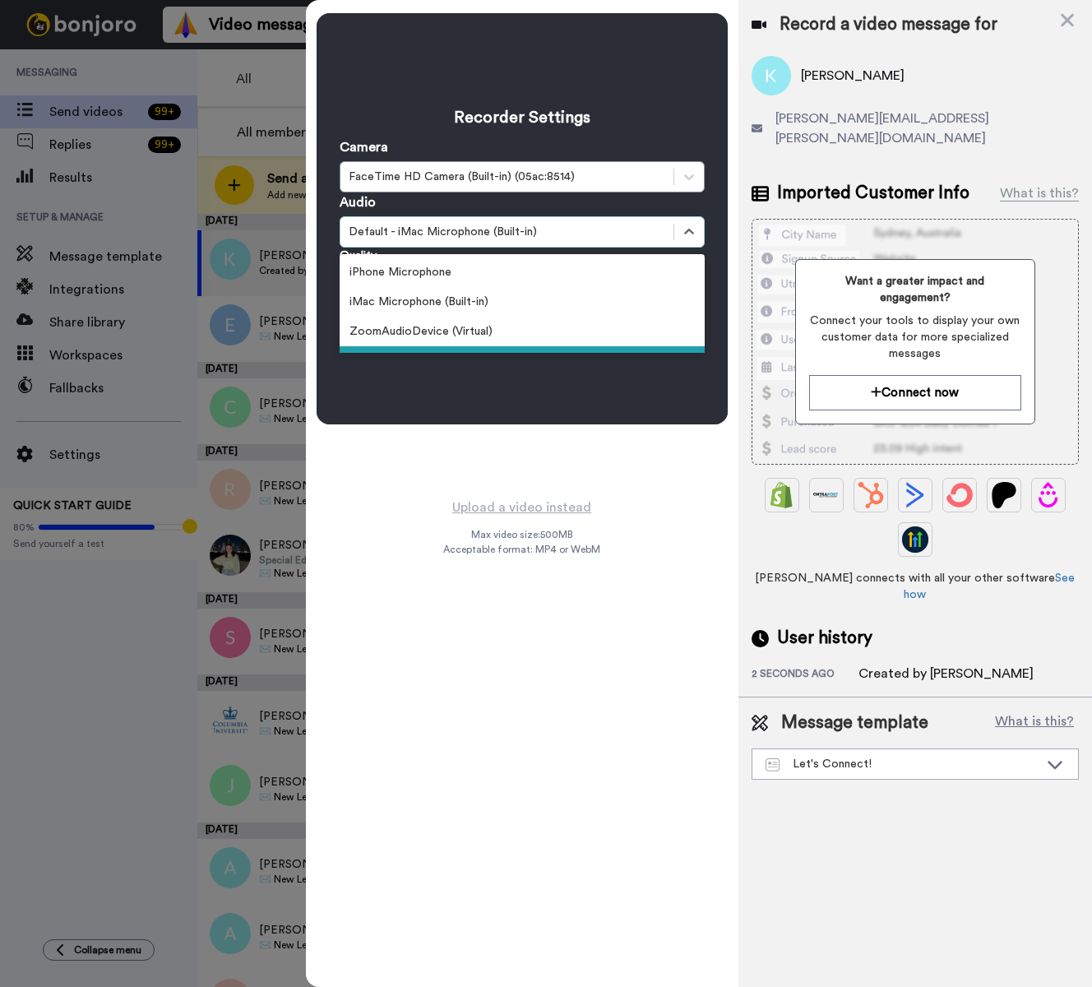
click at [667, 234] on div "Default - iMac Microphone (Built-in)" at bounding box center [506, 232] width 333 height 20
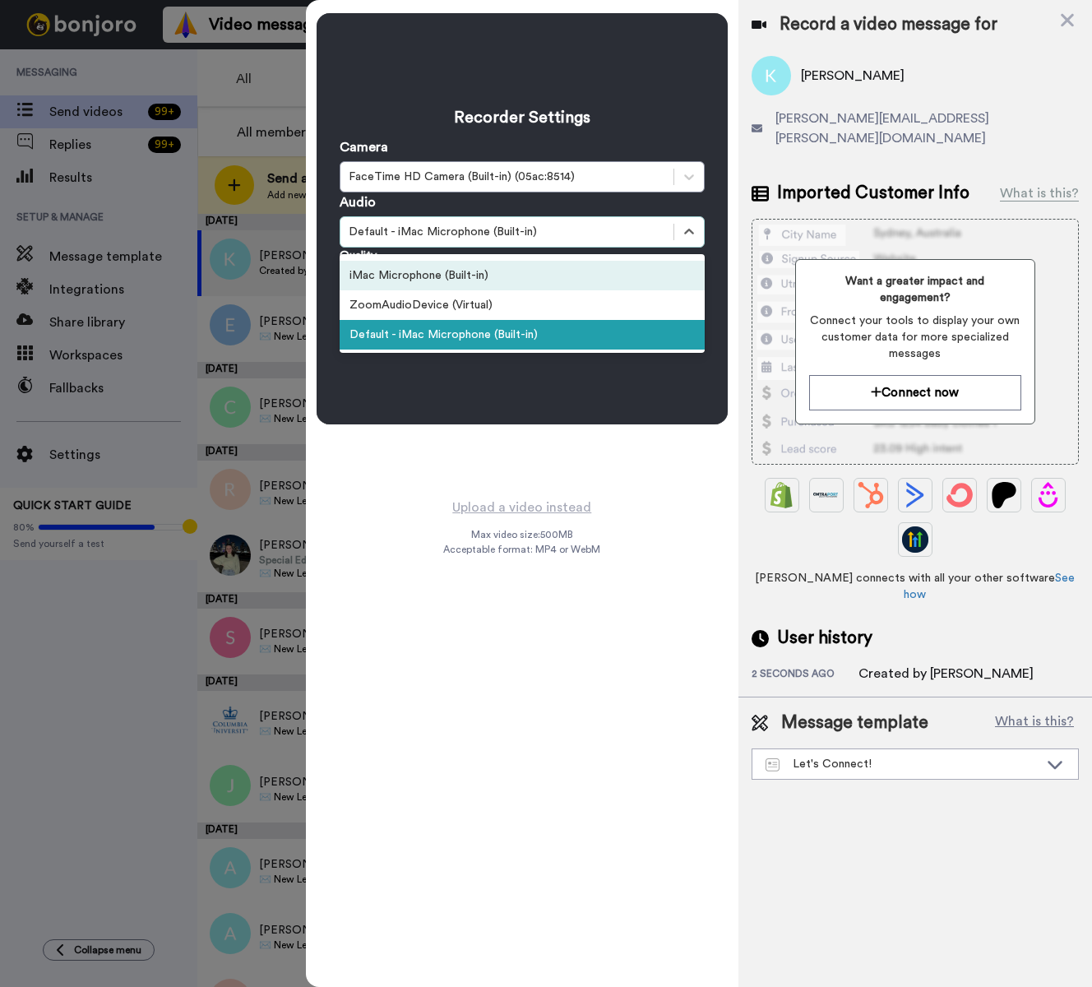
click at [608, 274] on div "iMac Microphone (Built-in)" at bounding box center [522, 276] width 365 height 30
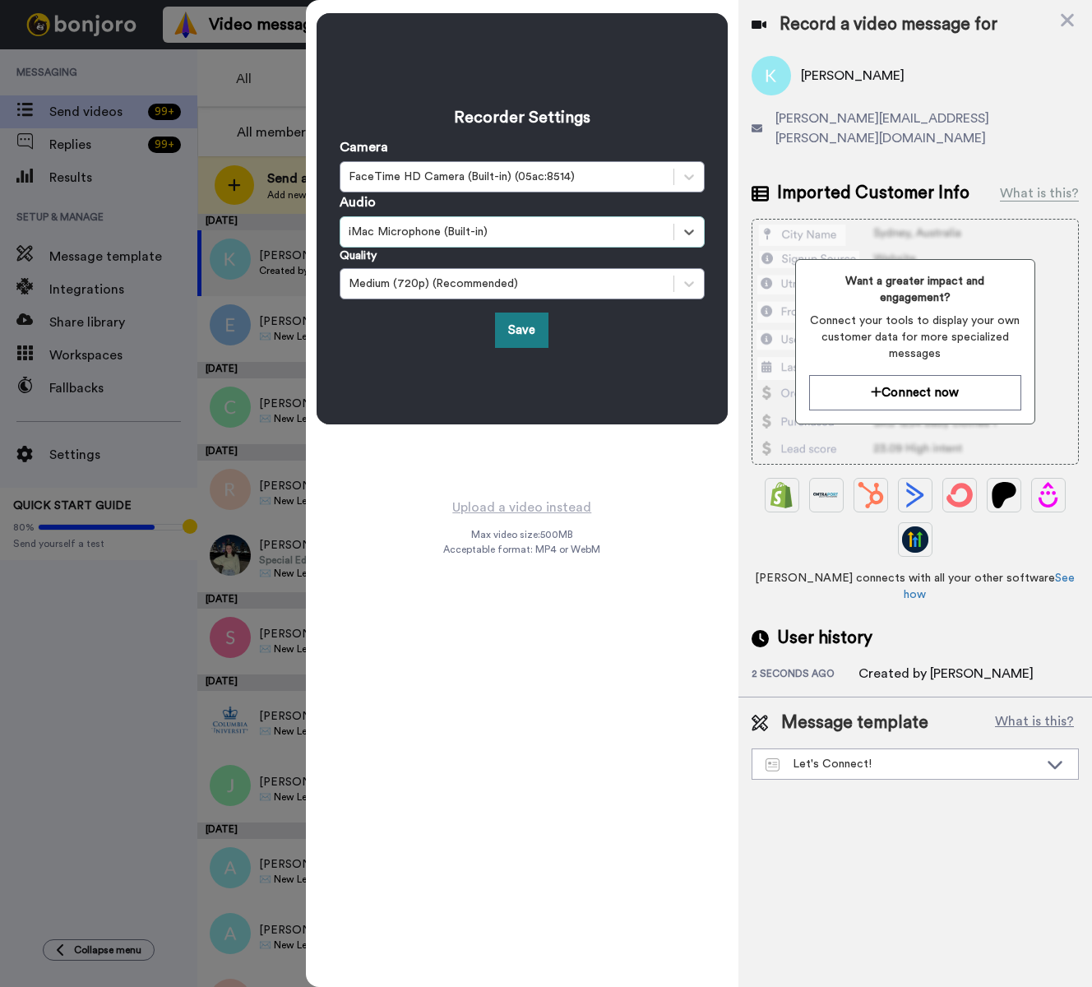
click at [534, 330] on button "Save" at bounding box center [521, 329] width 53 height 35
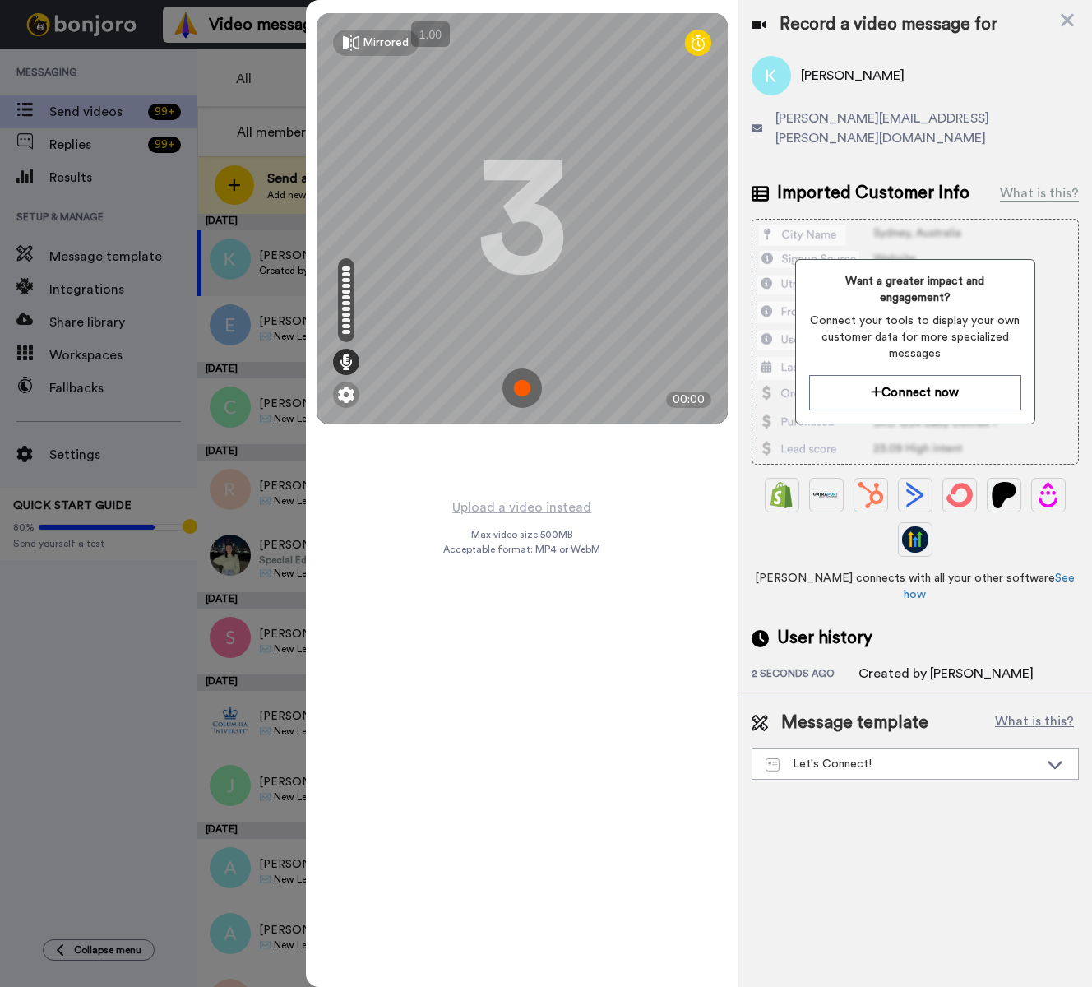
click at [522, 386] on img at bounding box center [521, 387] width 39 height 39
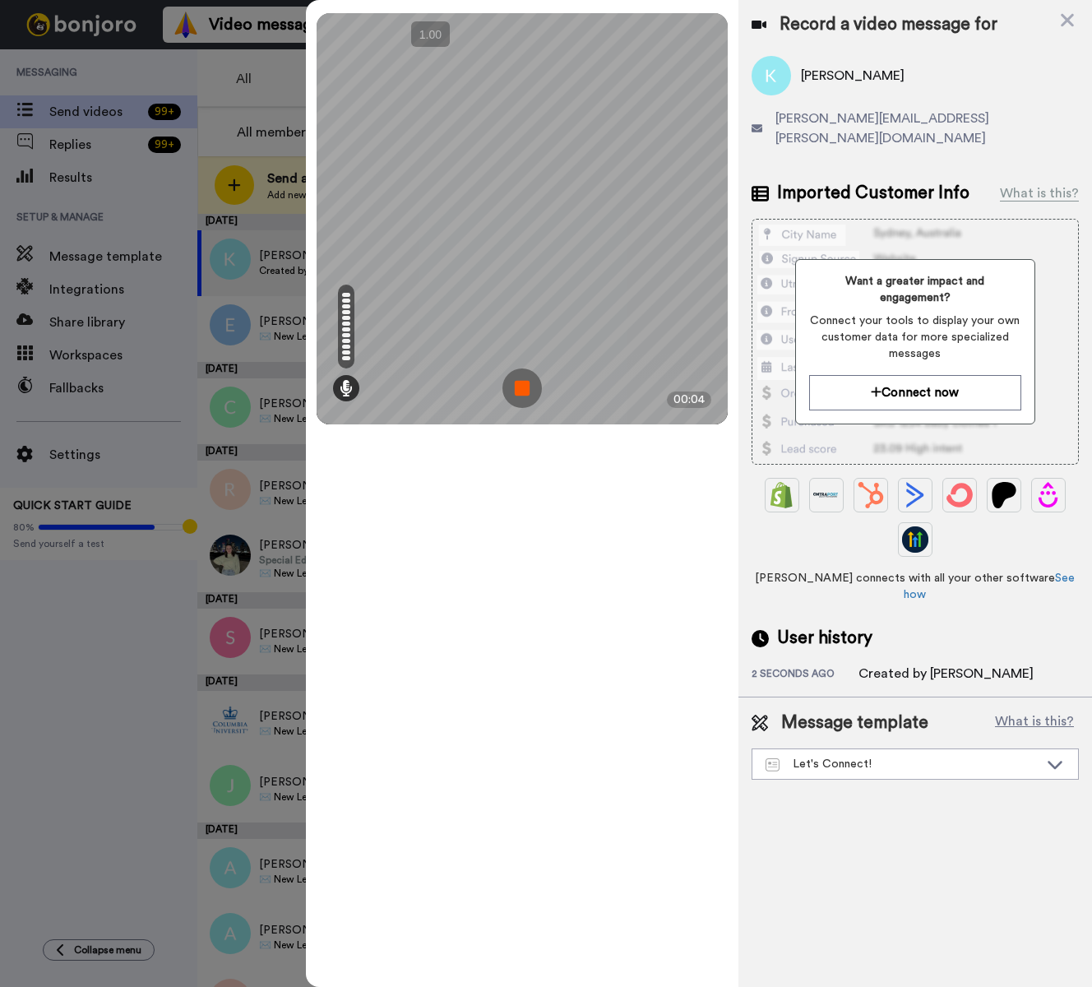
click at [522, 386] on img at bounding box center [521, 387] width 39 height 39
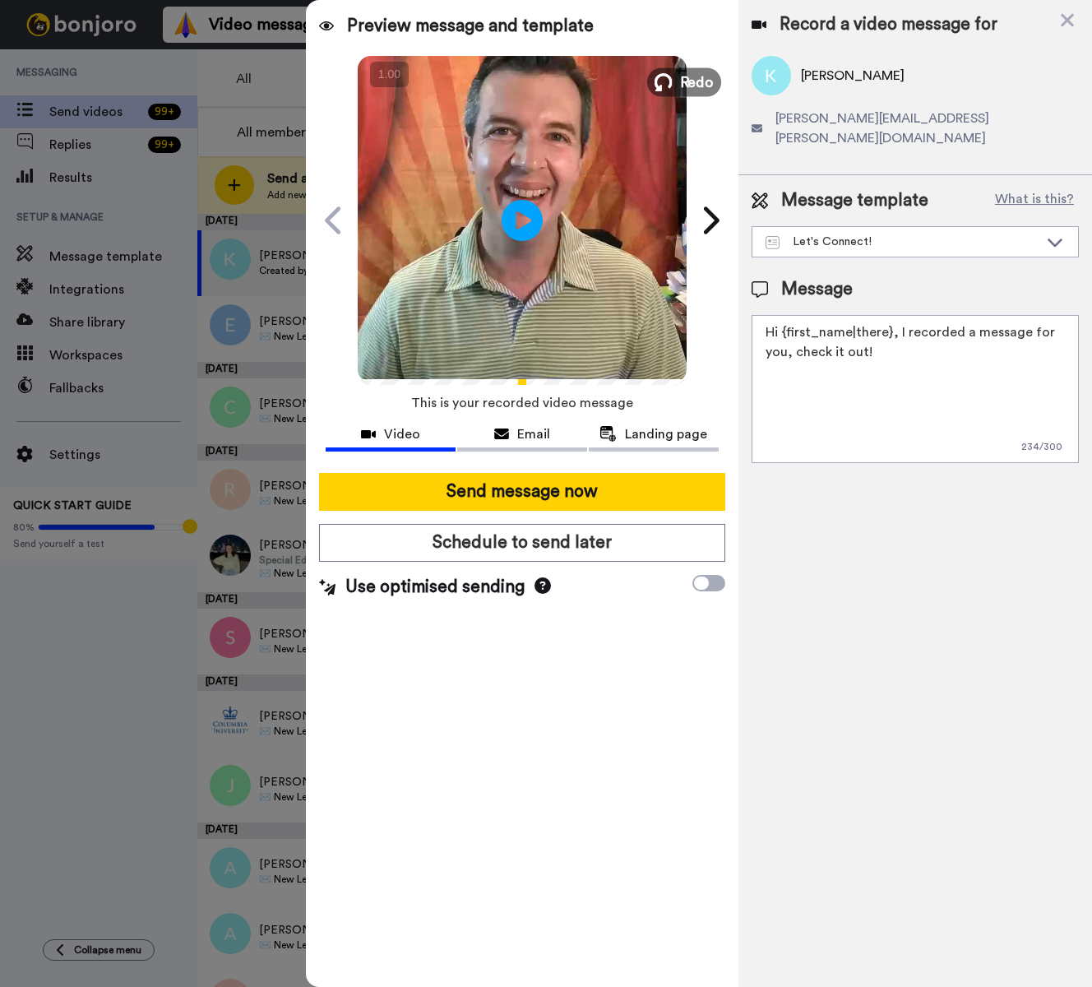
click at [686, 79] on span "Redo" at bounding box center [696, 81] width 35 height 21
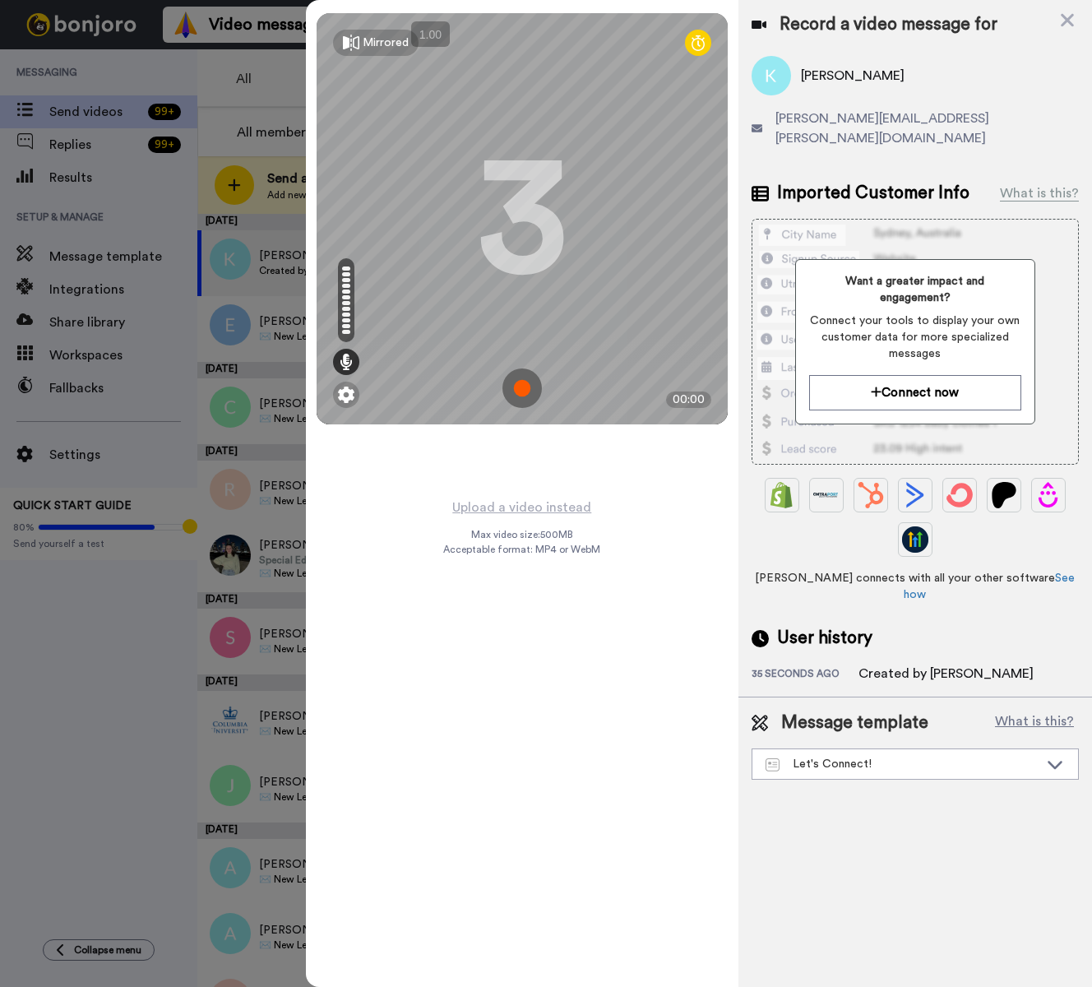
click at [519, 388] on img at bounding box center [521, 387] width 39 height 39
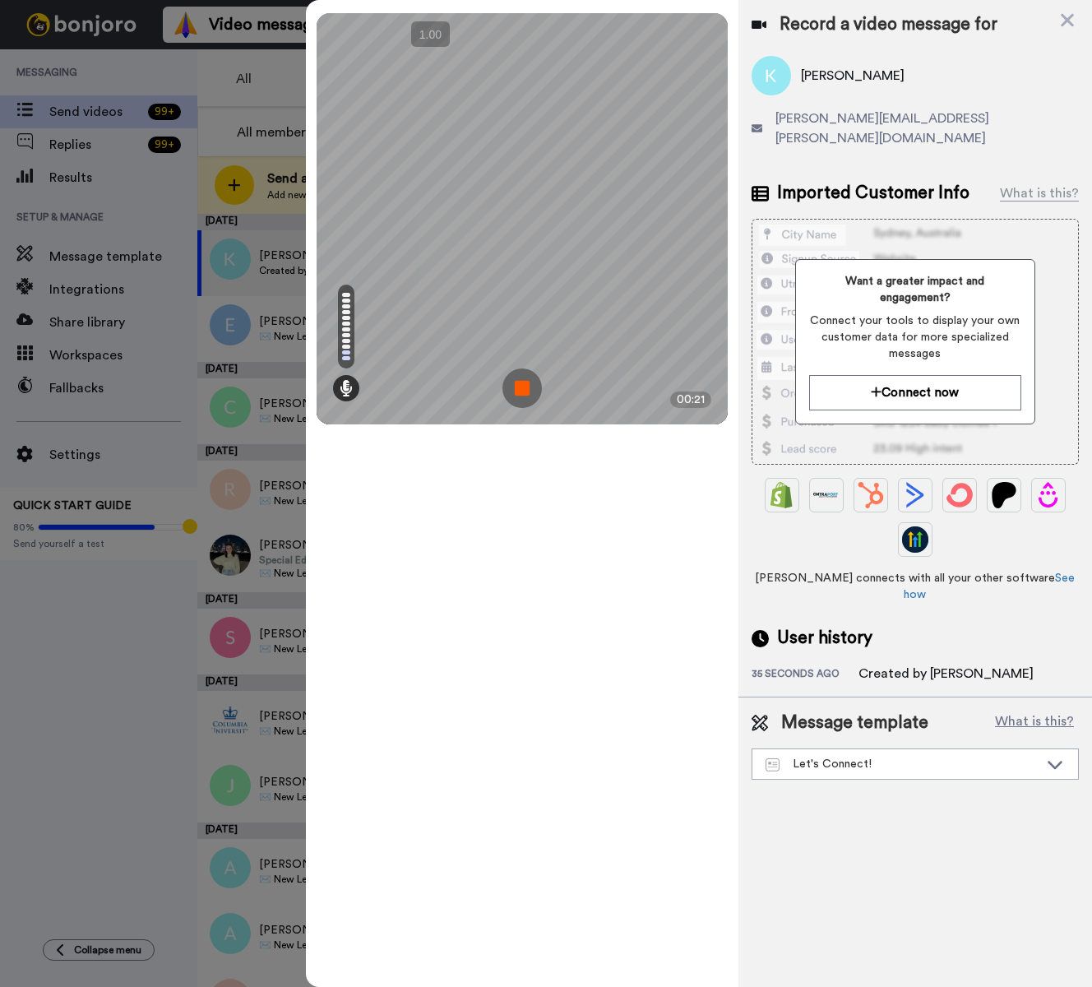
click at [519, 388] on img at bounding box center [521, 387] width 39 height 39
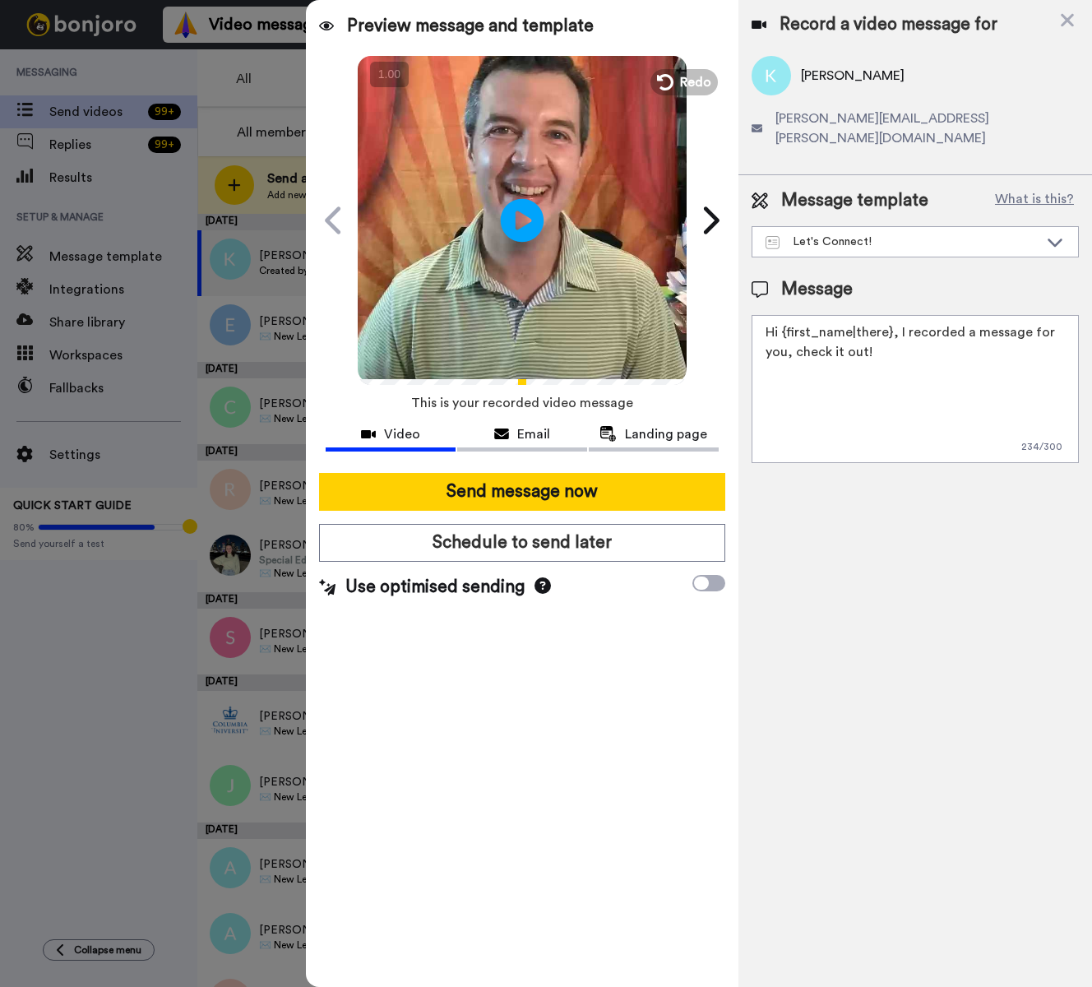
click at [515, 220] on icon "Play/Pause" at bounding box center [523, 220] width 44 height 78
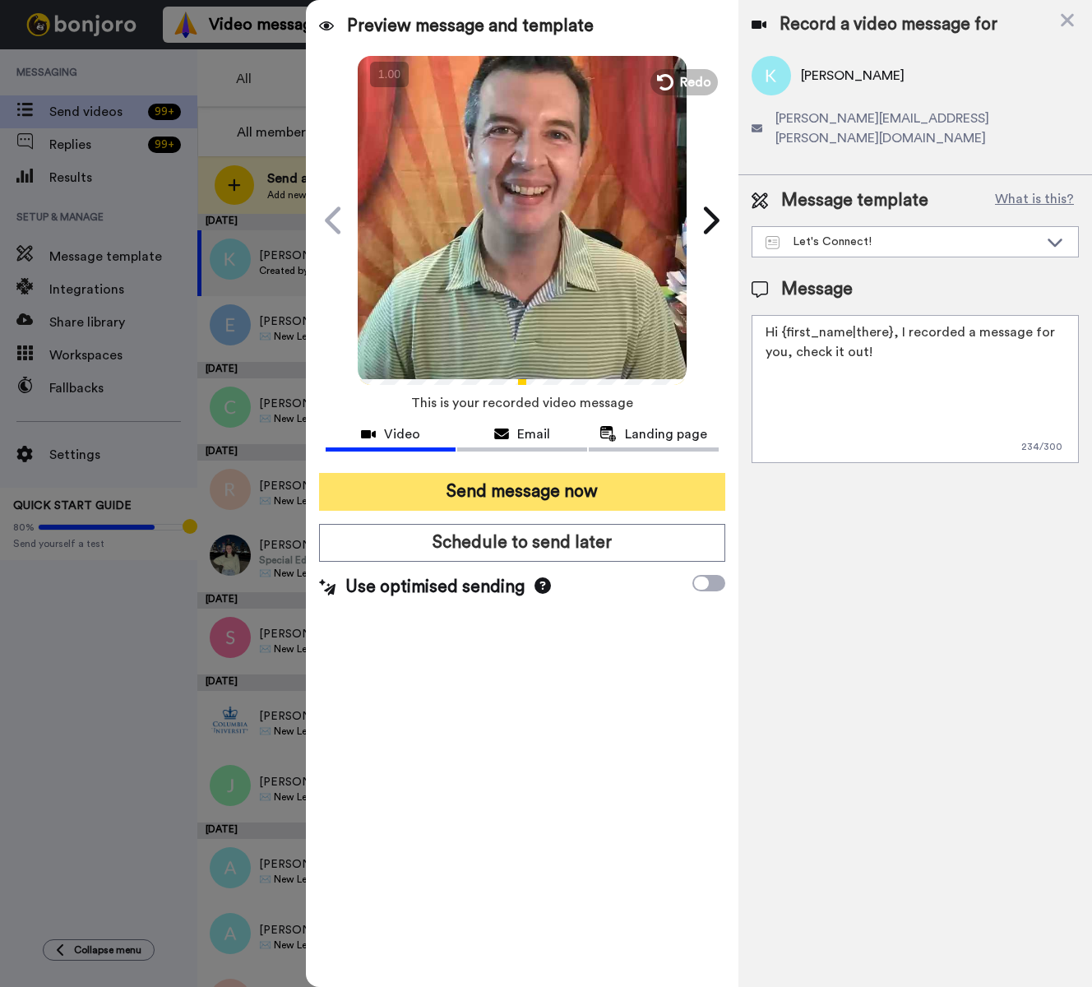
click at [541, 491] on button "Send message now" at bounding box center [522, 492] width 406 height 38
